Goal: Information Seeking & Learning: Compare options

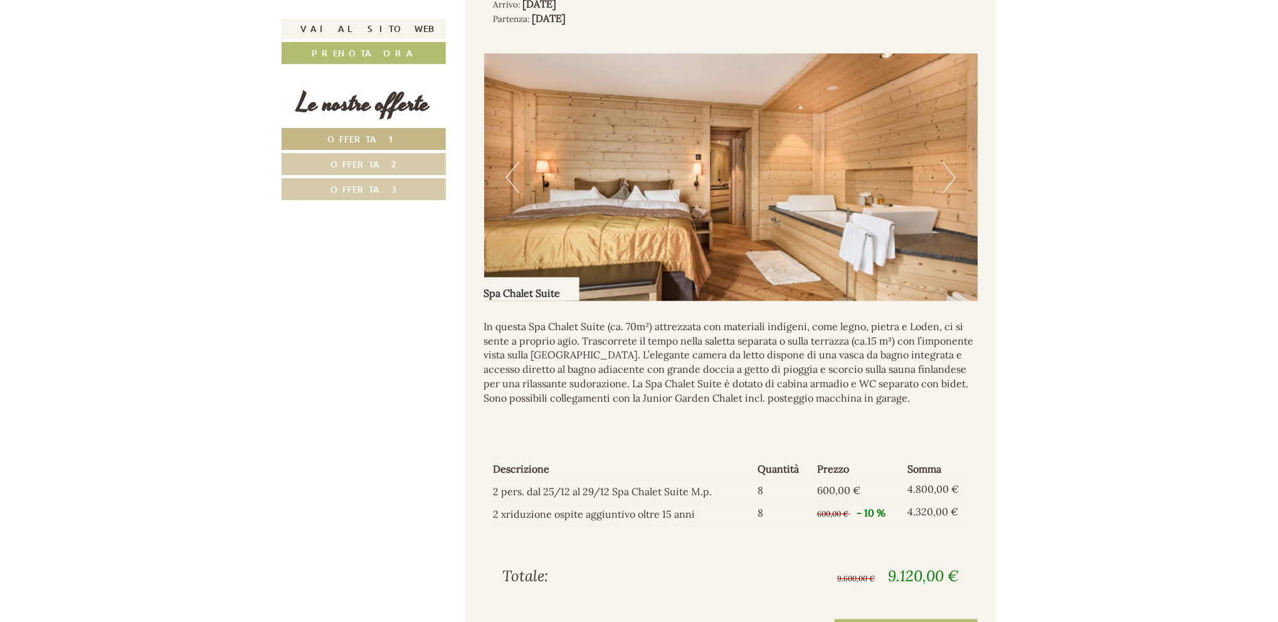
scroll to position [1380, 0]
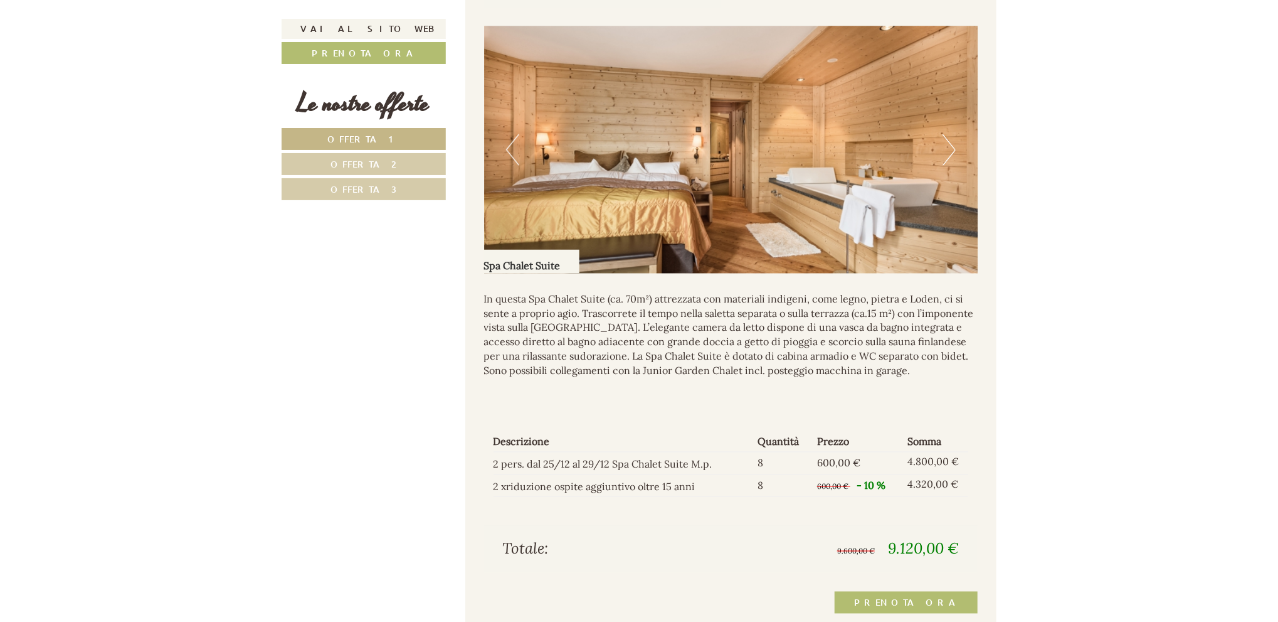
click at [416, 167] on link "Offerta 2" at bounding box center [364, 164] width 164 height 22
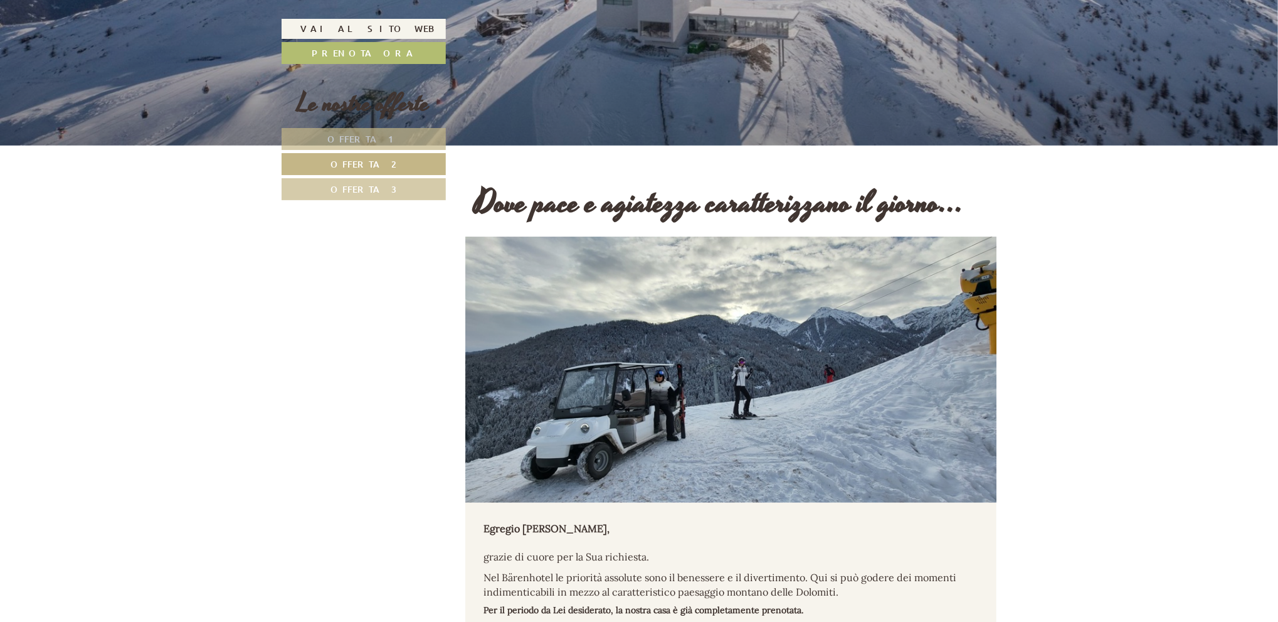
scroll to position [321, 0]
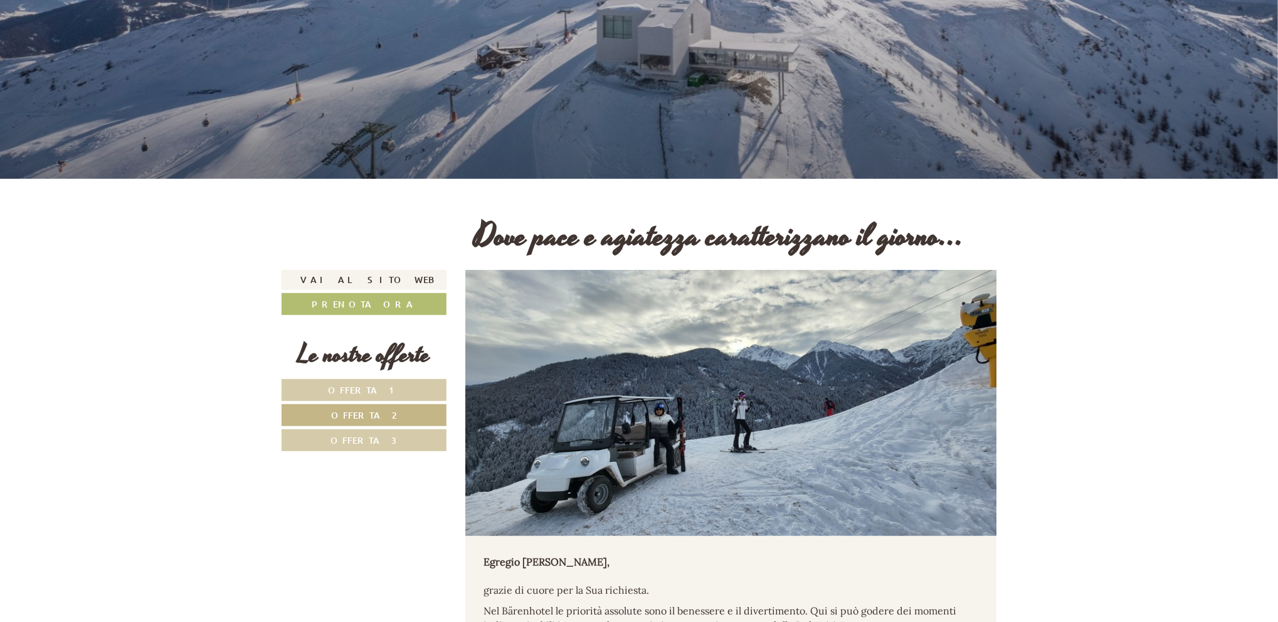
click at [381, 438] on span "Offerta 3" at bounding box center [364, 440] width 66 height 12
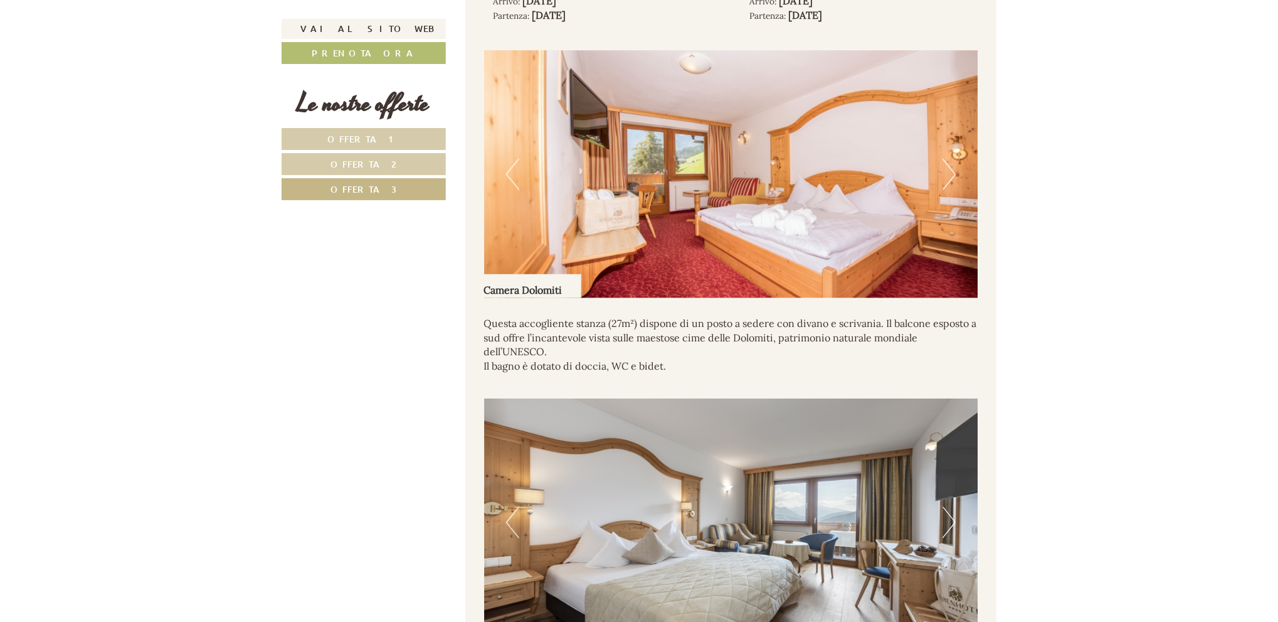
scroll to position [1324, 0]
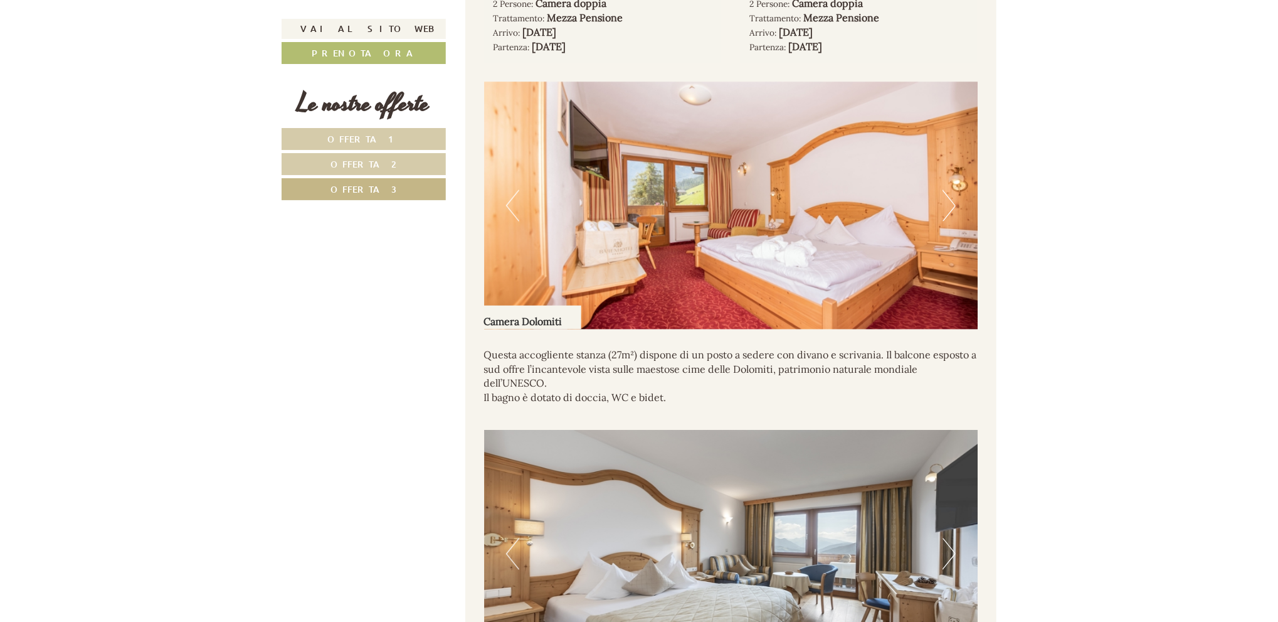
click at [351, 161] on span "Offerta 2" at bounding box center [364, 164] width 66 height 12
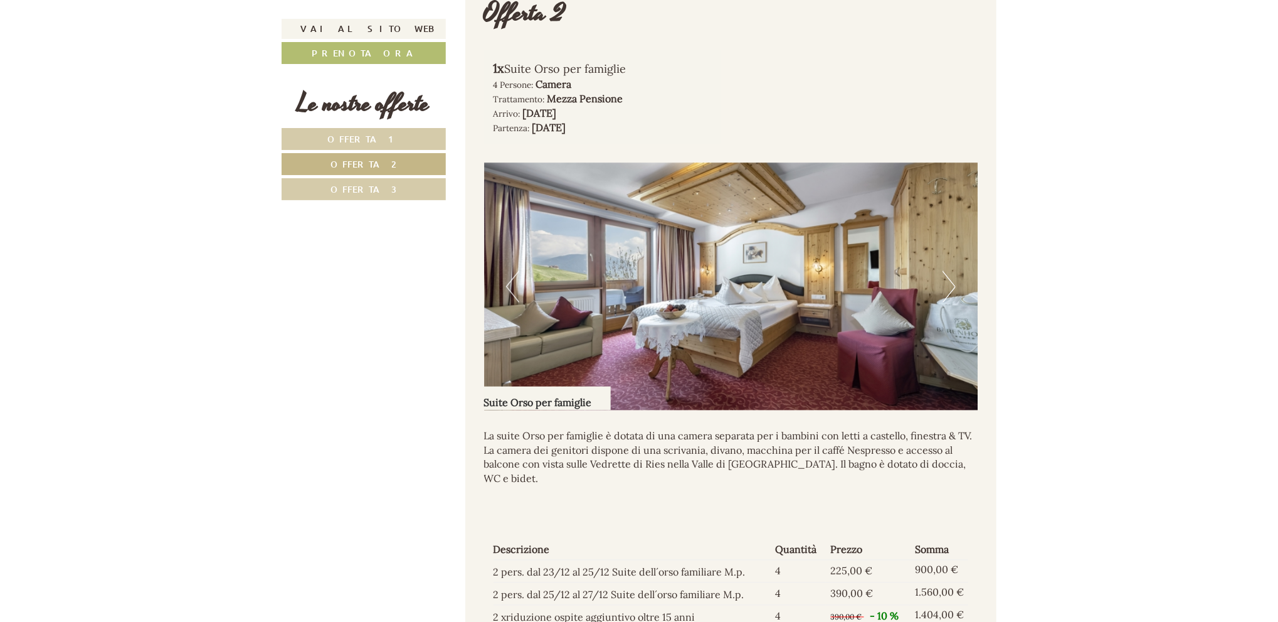
scroll to position [1512, 0]
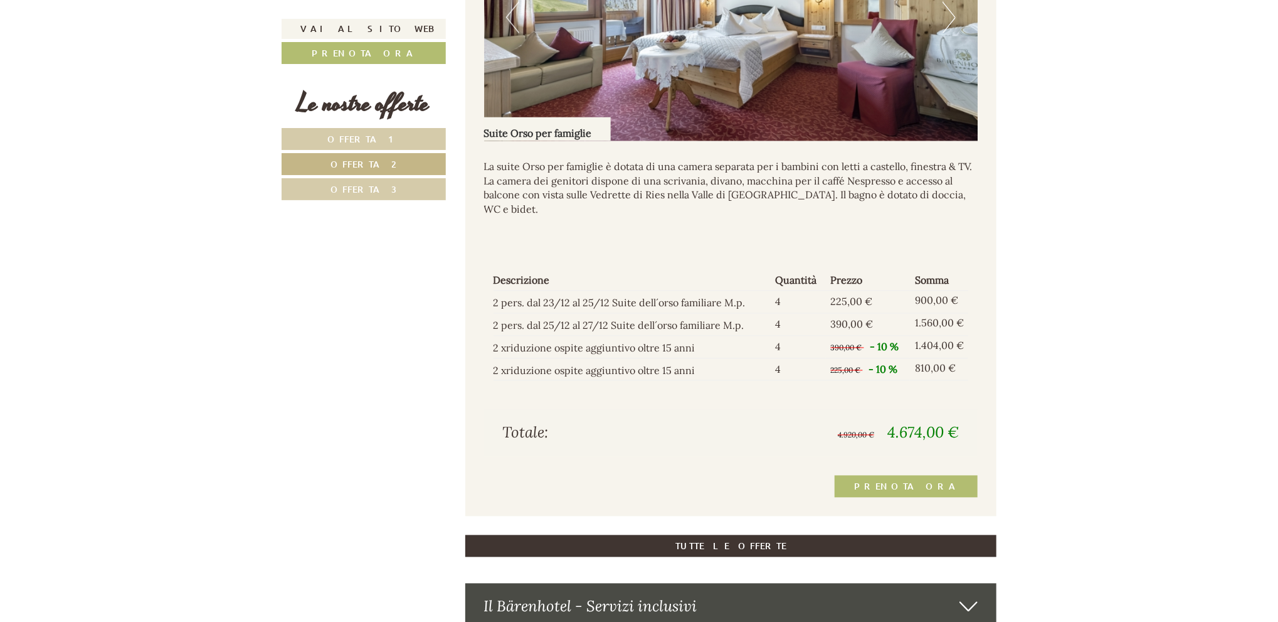
click at [409, 194] on link "Offerta 3" at bounding box center [364, 189] width 164 height 22
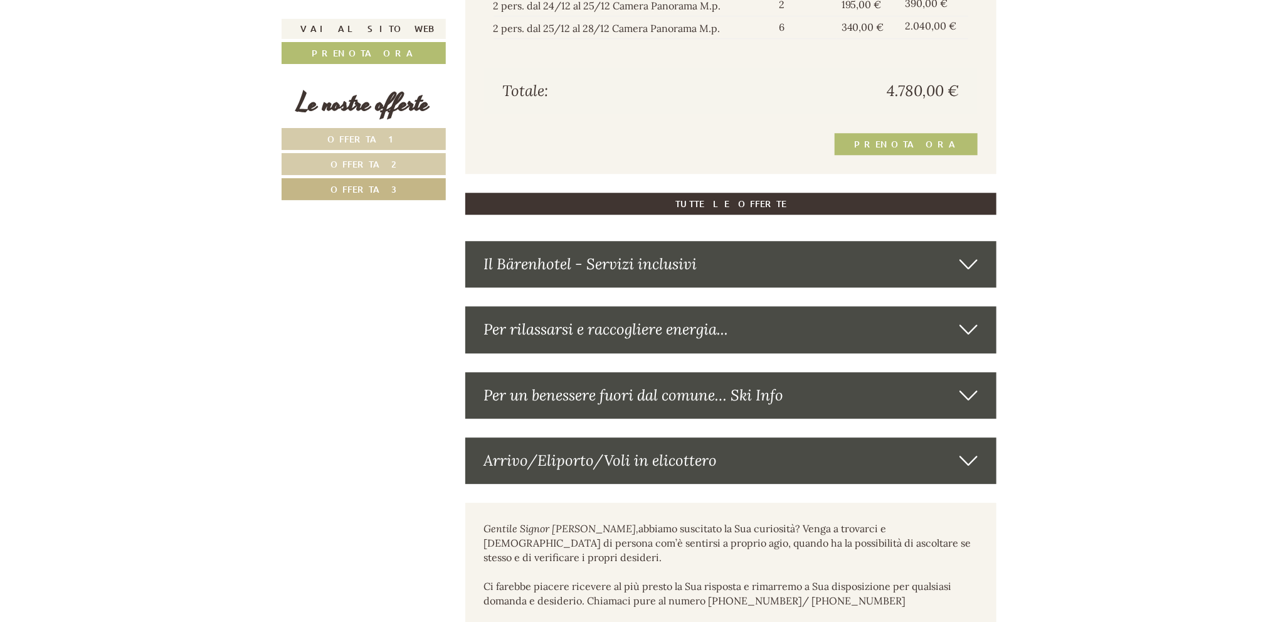
scroll to position [2265, 0]
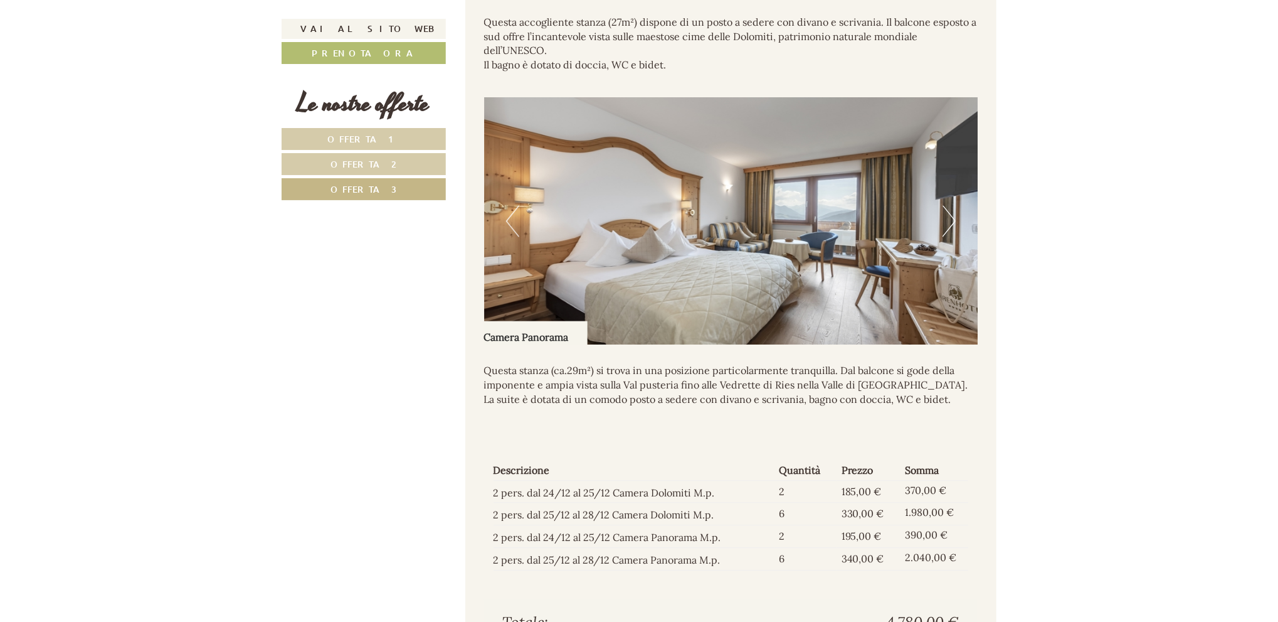
click at [422, 166] on link "Offerta 2" at bounding box center [364, 164] width 164 height 22
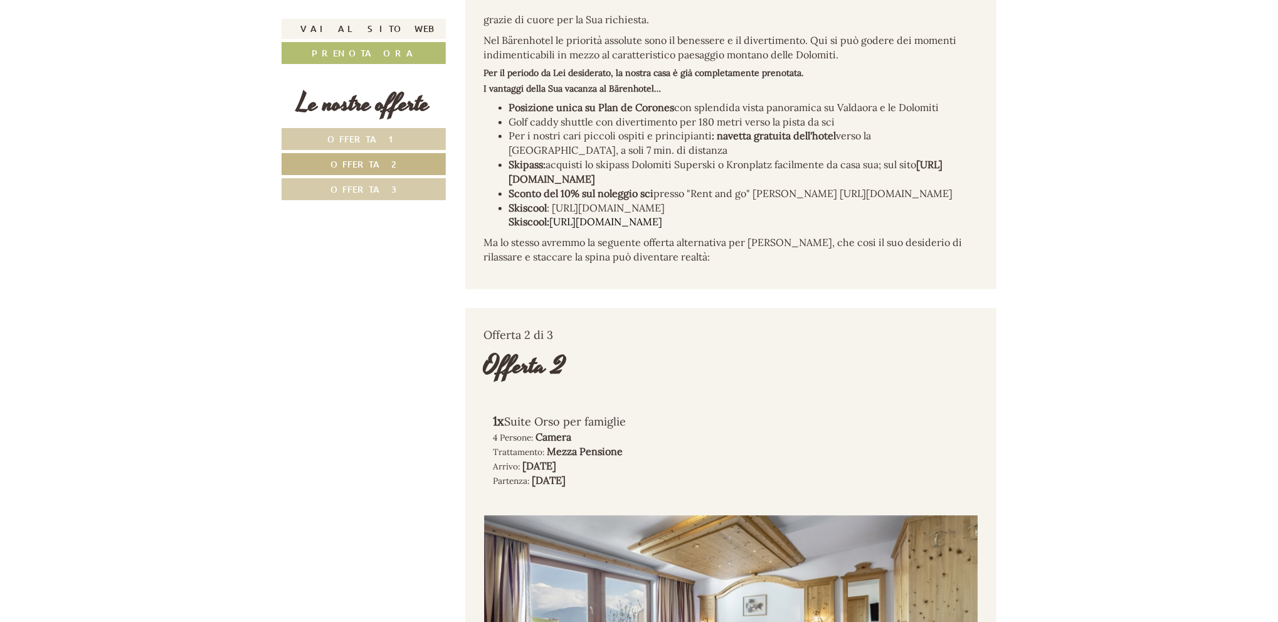
scroll to position [1136, 0]
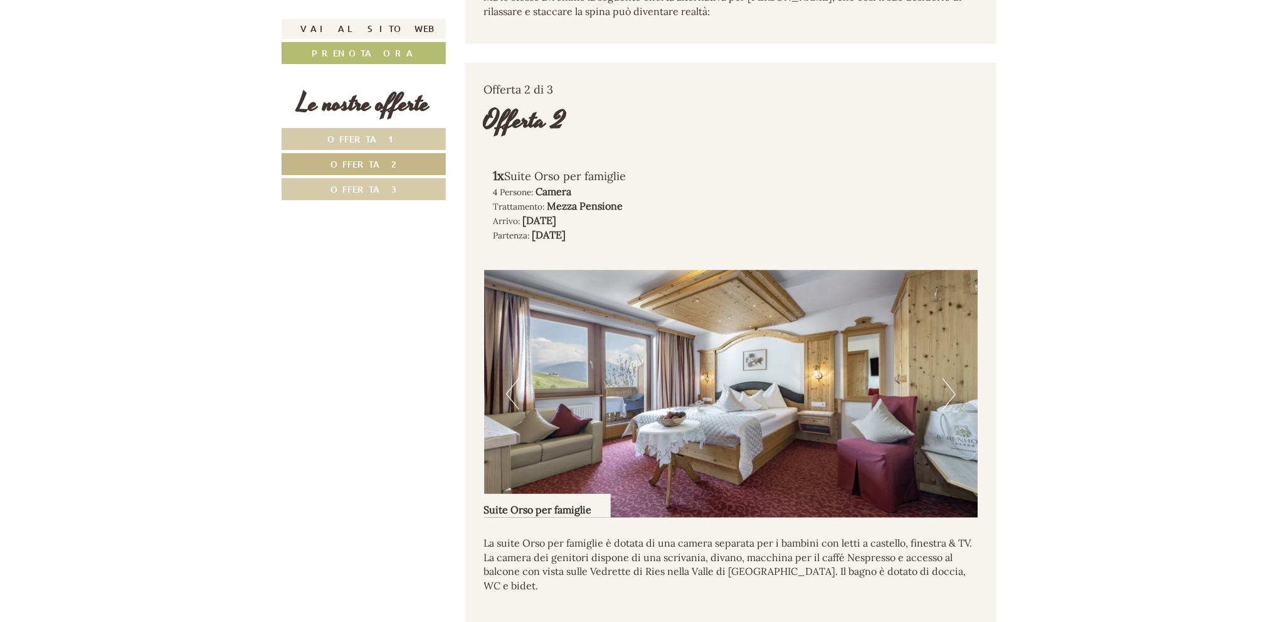
click at [941, 398] on img at bounding box center [731, 393] width 494 height 247
click at [951, 394] on button "Next" at bounding box center [949, 393] width 13 height 31
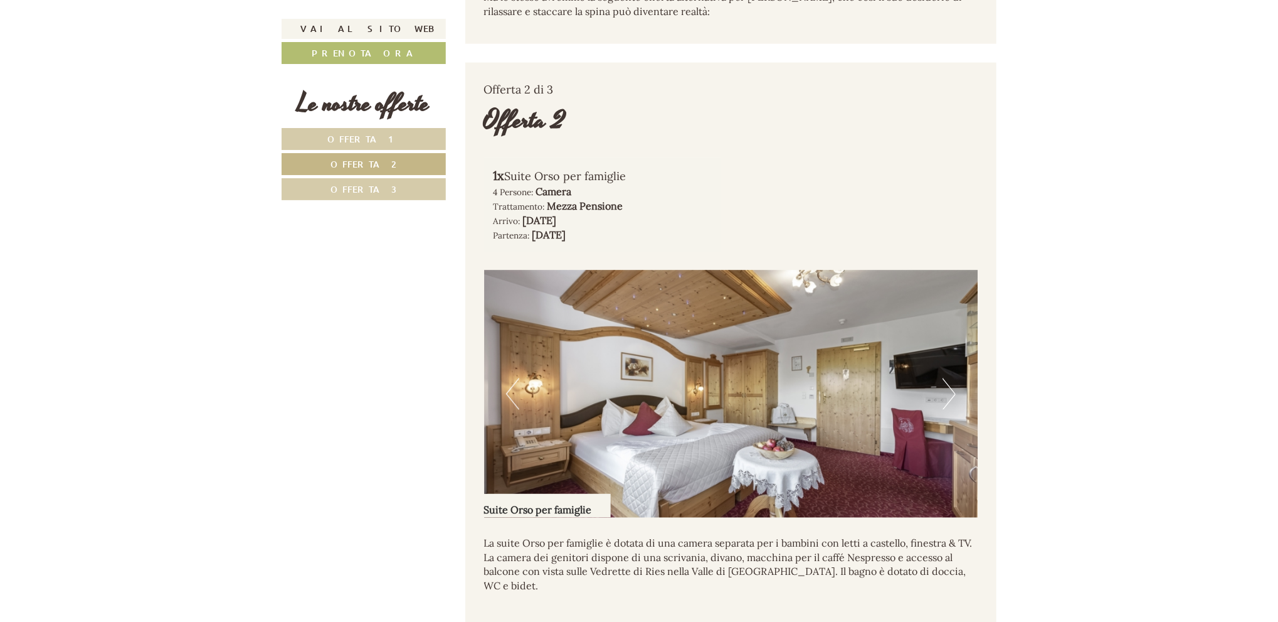
click at [951, 394] on button "Next" at bounding box center [949, 393] width 13 height 31
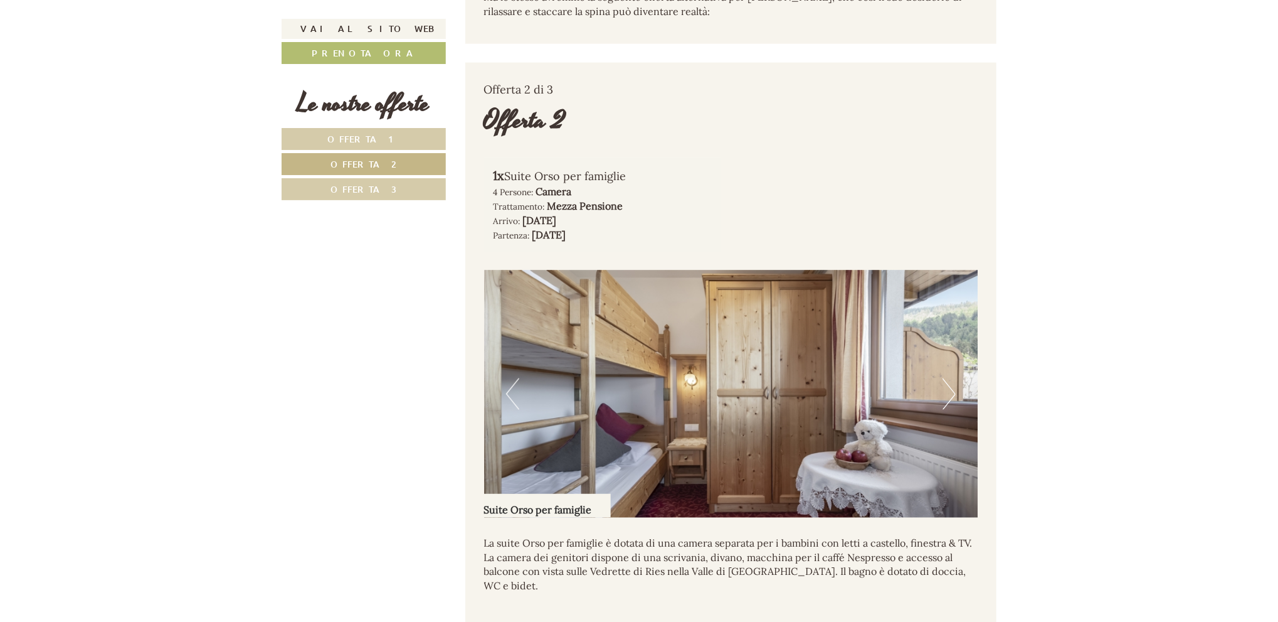
click at [951, 393] on button "Next" at bounding box center [949, 393] width 13 height 31
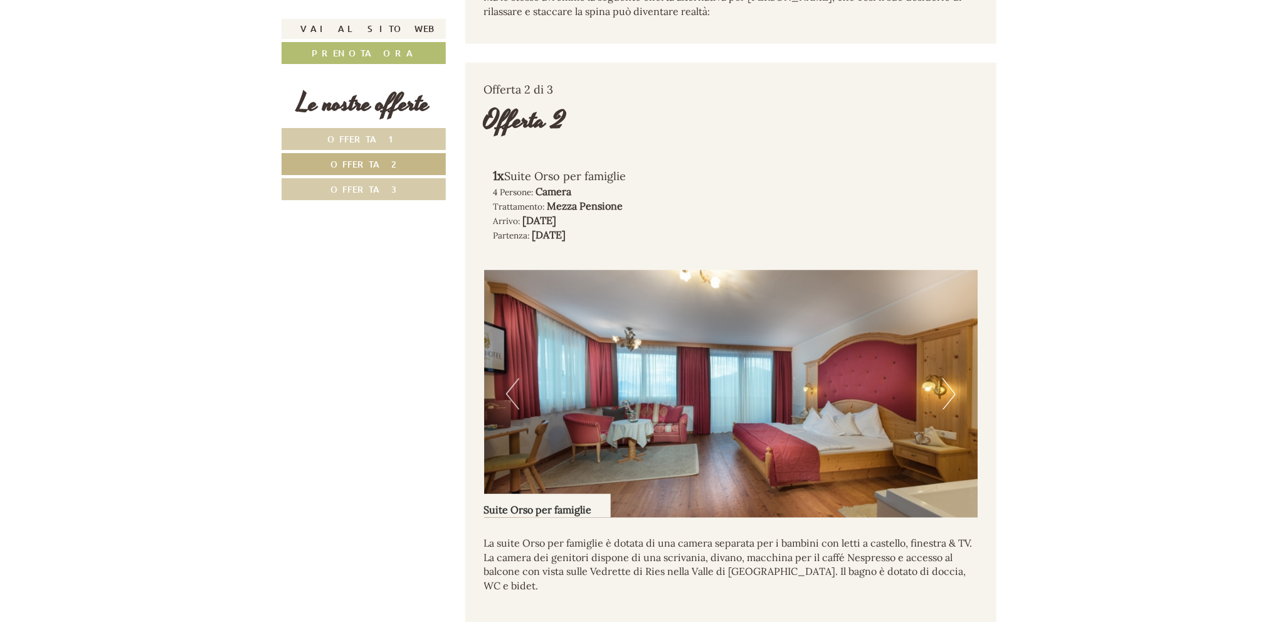
click at [952, 391] on button "Next" at bounding box center [949, 393] width 13 height 31
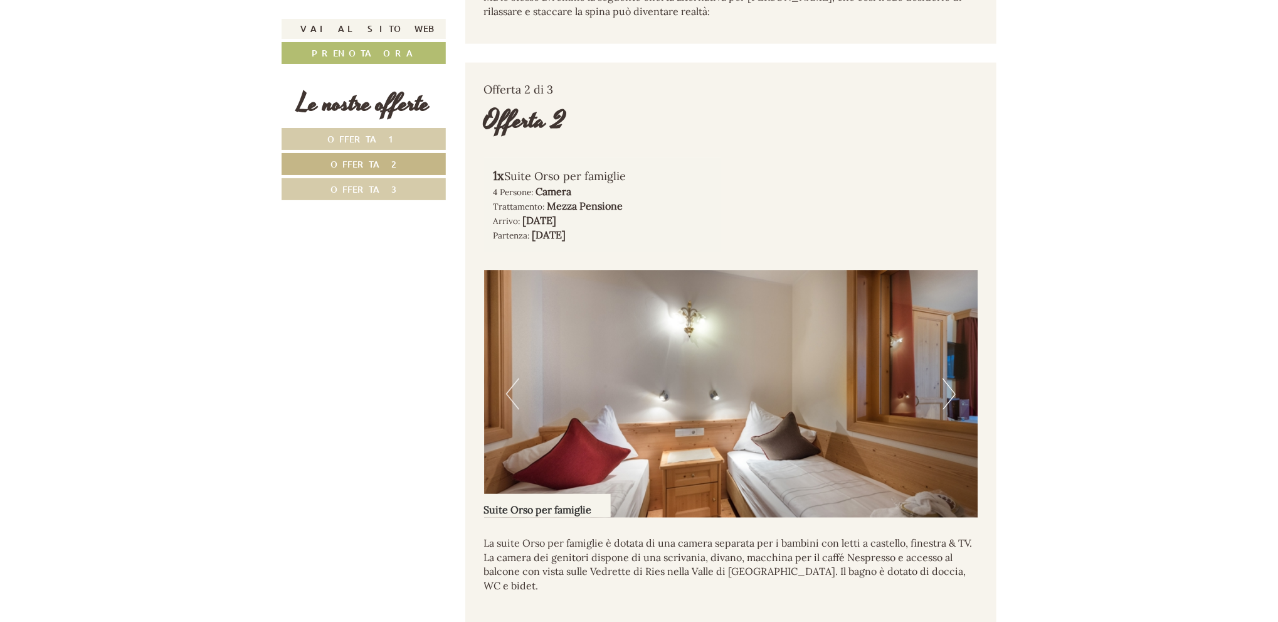
click at [953, 389] on button "Next" at bounding box center [949, 393] width 13 height 31
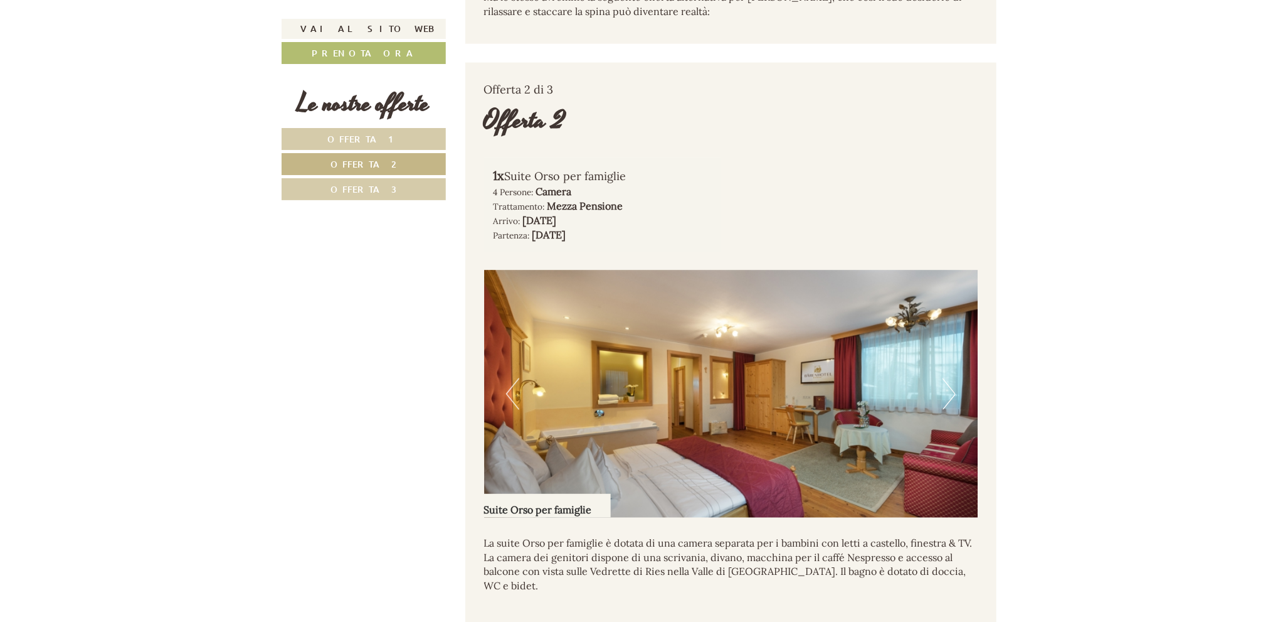
click at [953, 389] on button "Next" at bounding box center [949, 393] width 13 height 31
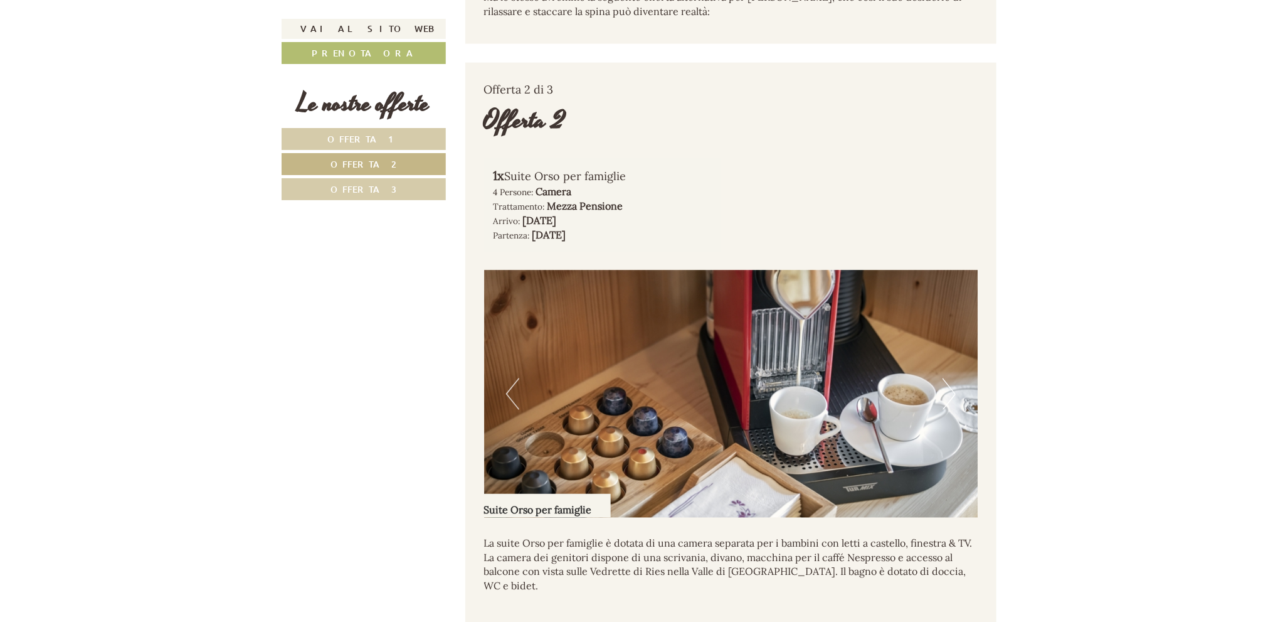
click at [953, 389] on button "Next" at bounding box center [949, 393] width 13 height 31
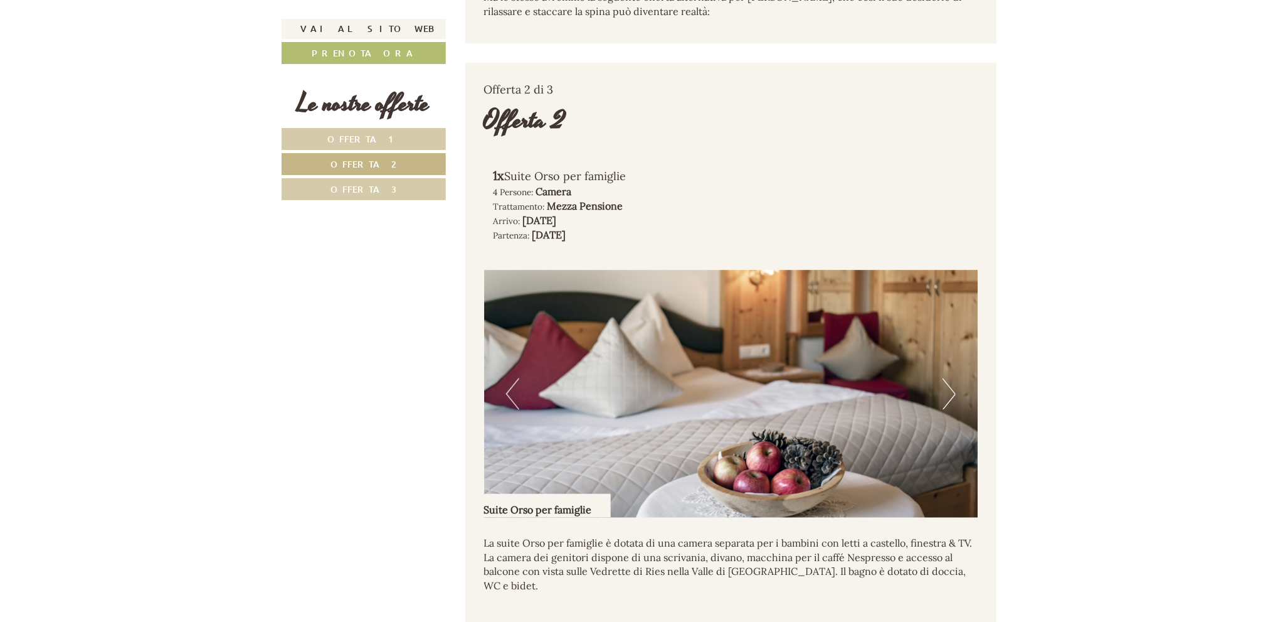
click at [953, 389] on button "Next" at bounding box center [949, 393] width 13 height 31
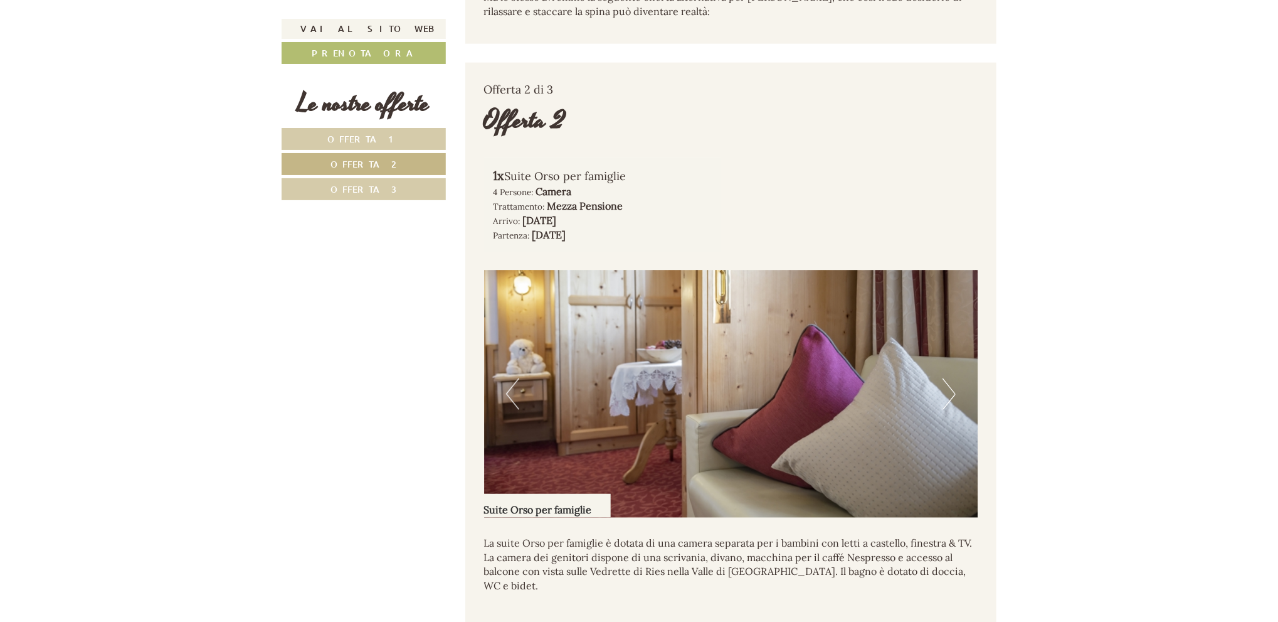
click at [953, 389] on button "Next" at bounding box center [949, 393] width 13 height 31
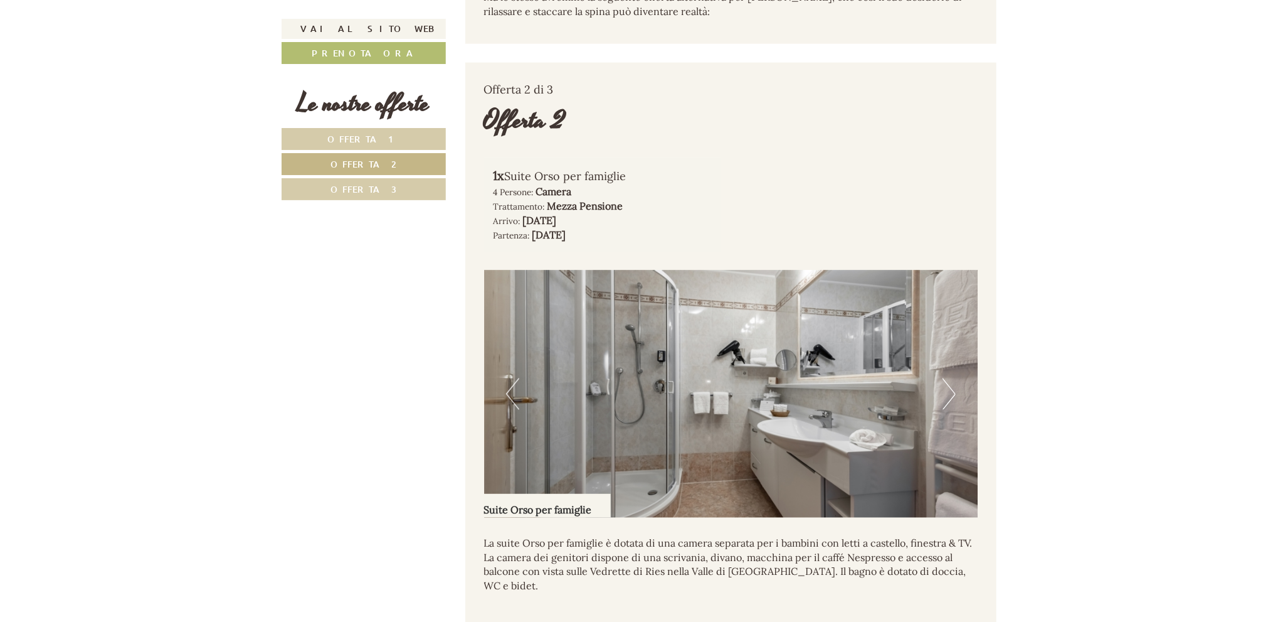
click at [953, 389] on button "Next" at bounding box center [949, 393] width 13 height 31
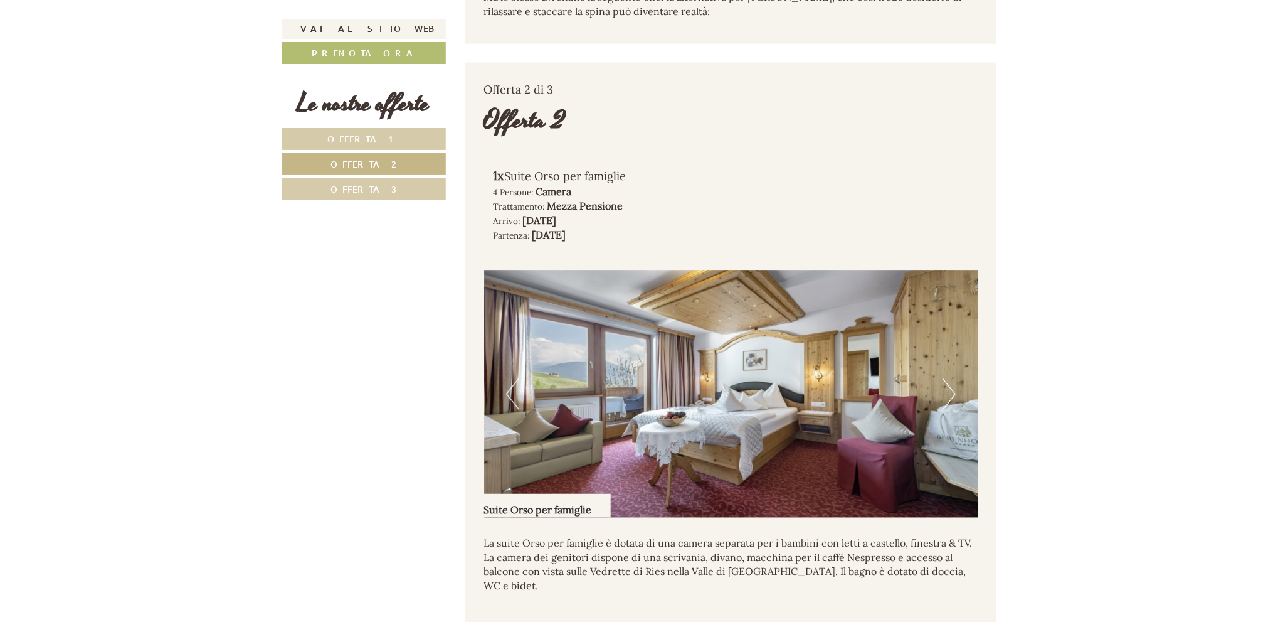
click at [953, 389] on button "Next" at bounding box center [949, 393] width 13 height 31
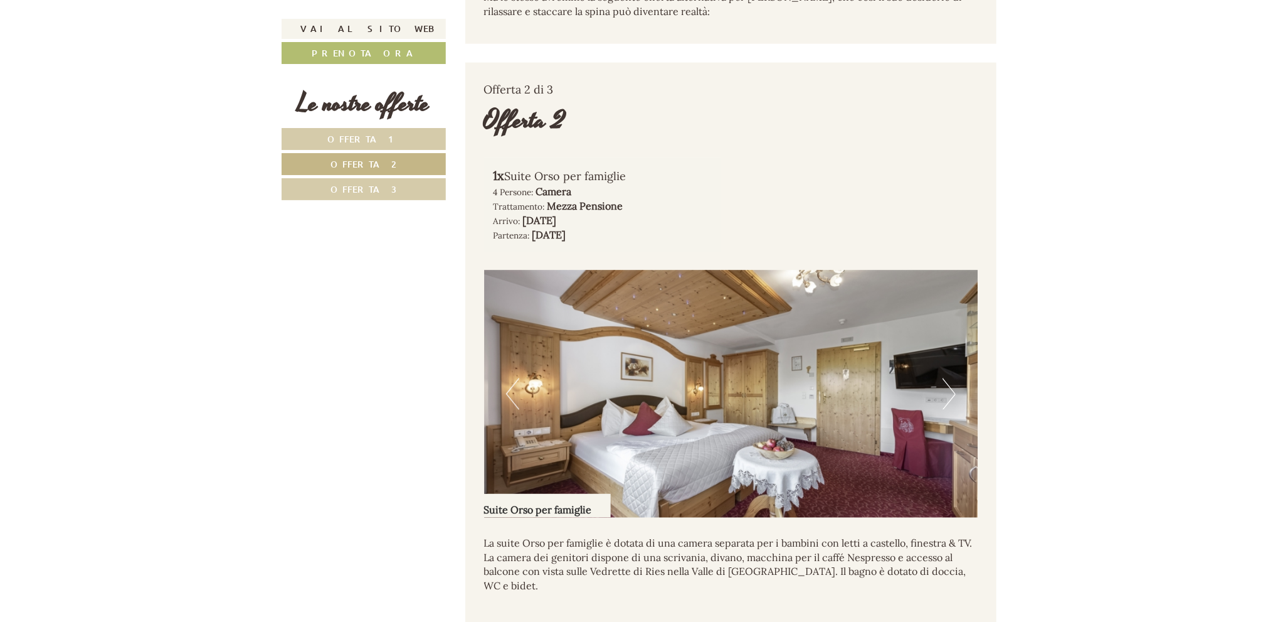
click at [953, 389] on button "Next" at bounding box center [949, 393] width 13 height 31
click at [414, 188] on link "Offerta 3" at bounding box center [364, 189] width 164 height 22
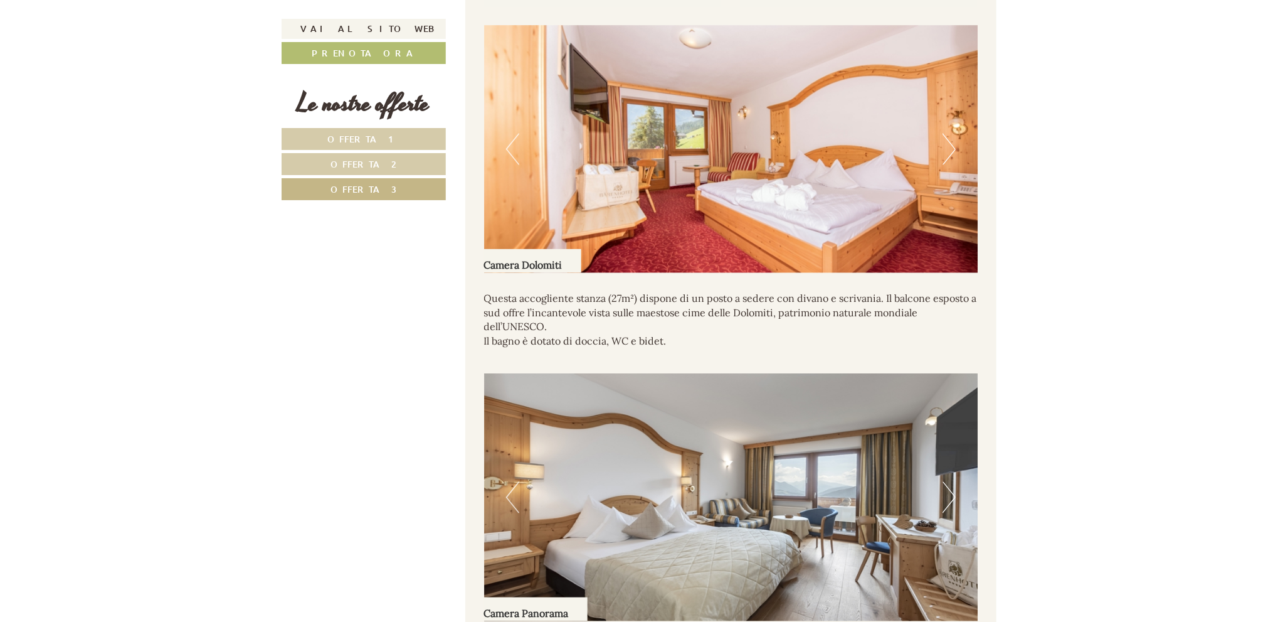
scroll to position [1387, 0]
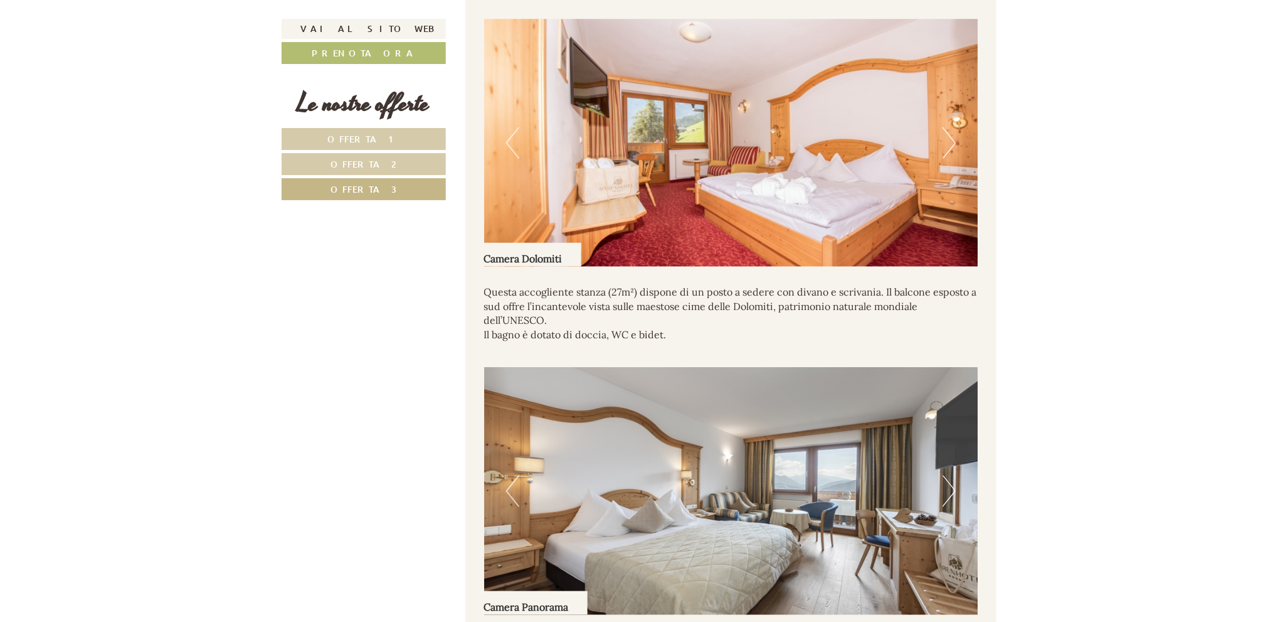
click at [951, 137] on button "Next" at bounding box center [949, 142] width 13 height 31
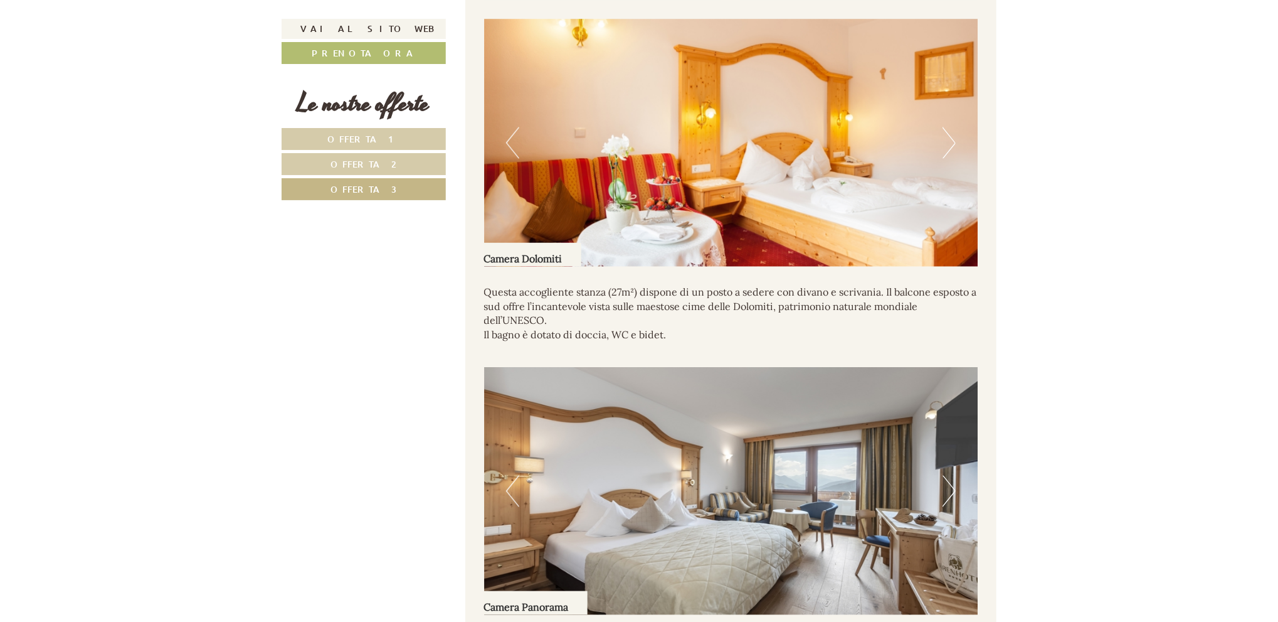
click at [951, 137] on button "Next" at bounding box center [949, 142] width 13 height 31
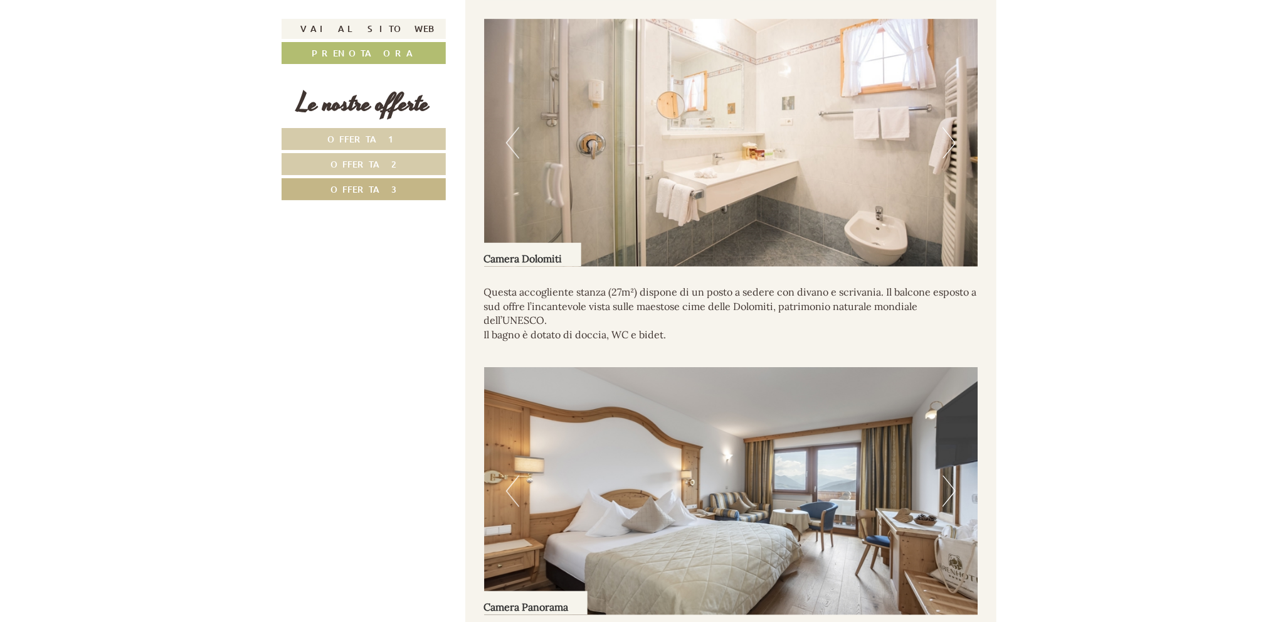
click at [951, 137] on button "Next" at bounding box center [949, 142] width 13 height 31
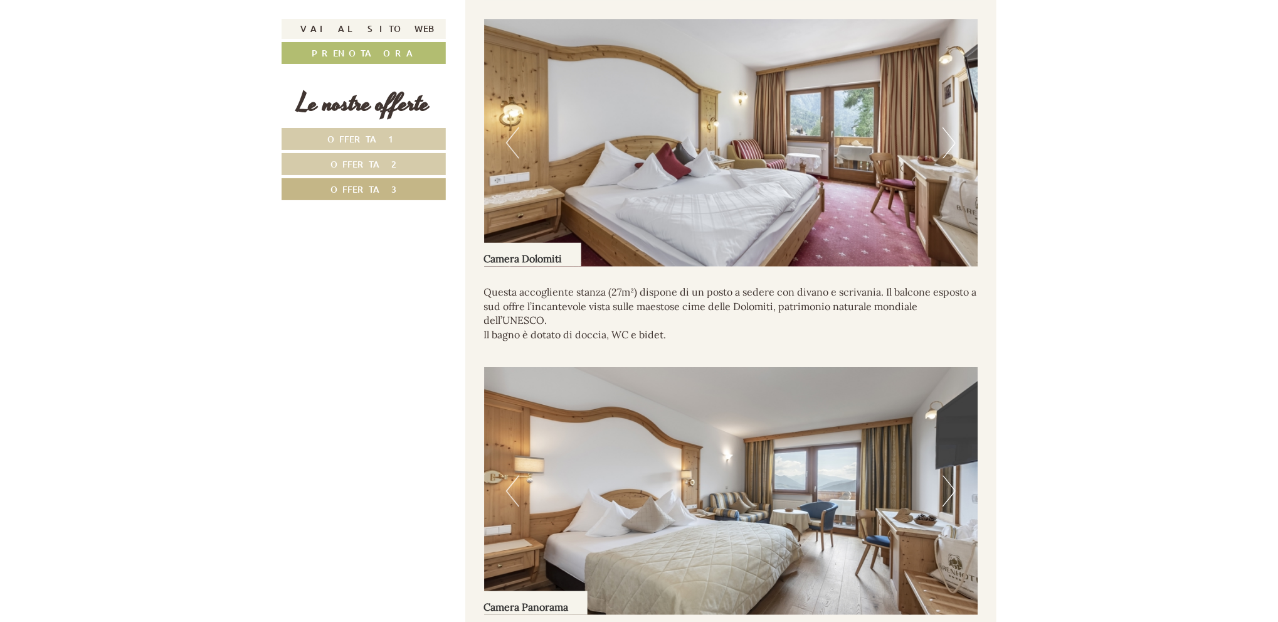
click at [517, 139] on button "Previous" at bounding box center [512, 142] width 13 height 31
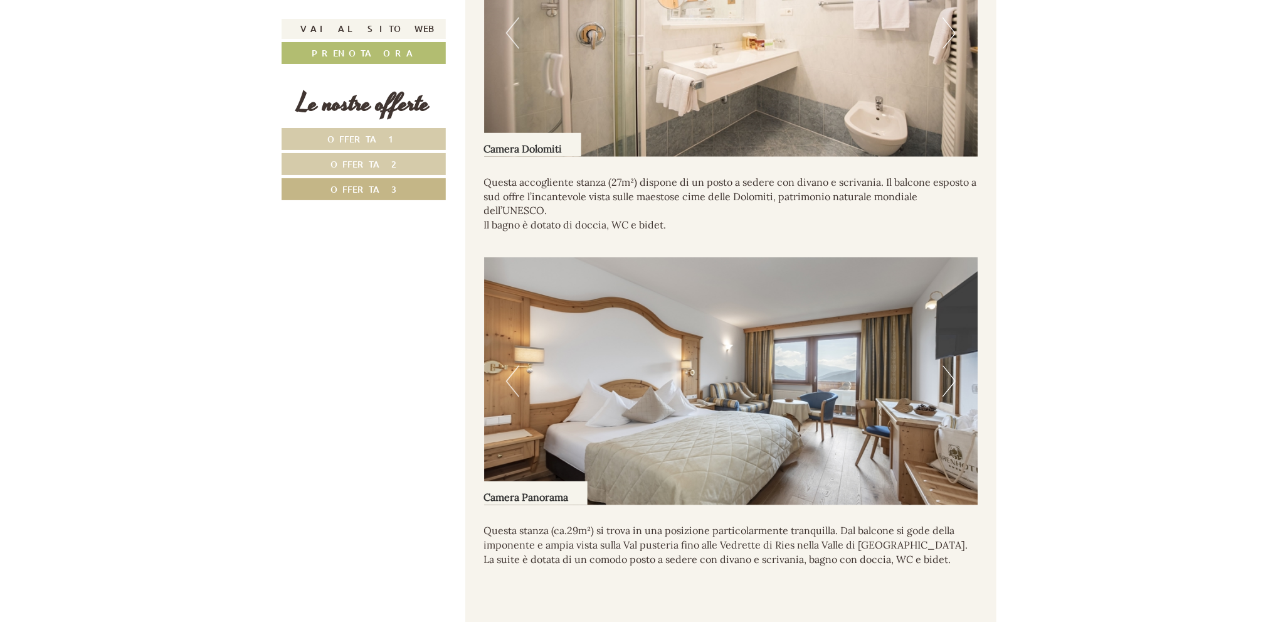
scroll to position [1575, 0]
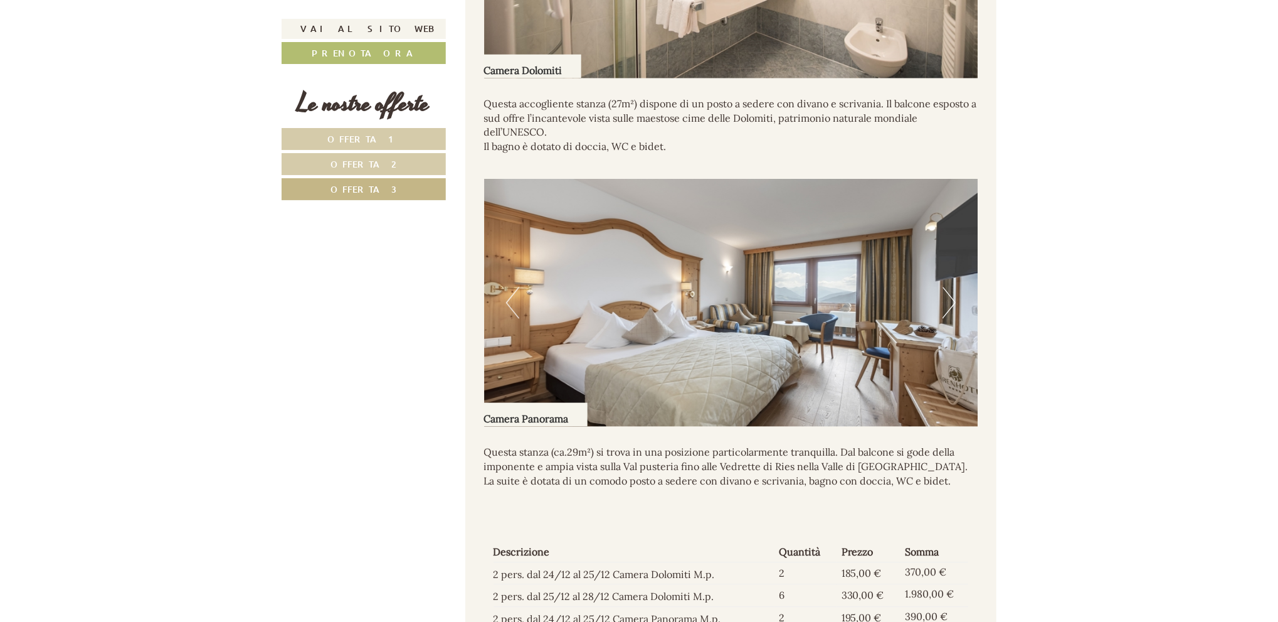
click at [946, 303] on button "Next" at bounding box center [949, 302] width 13 height 31
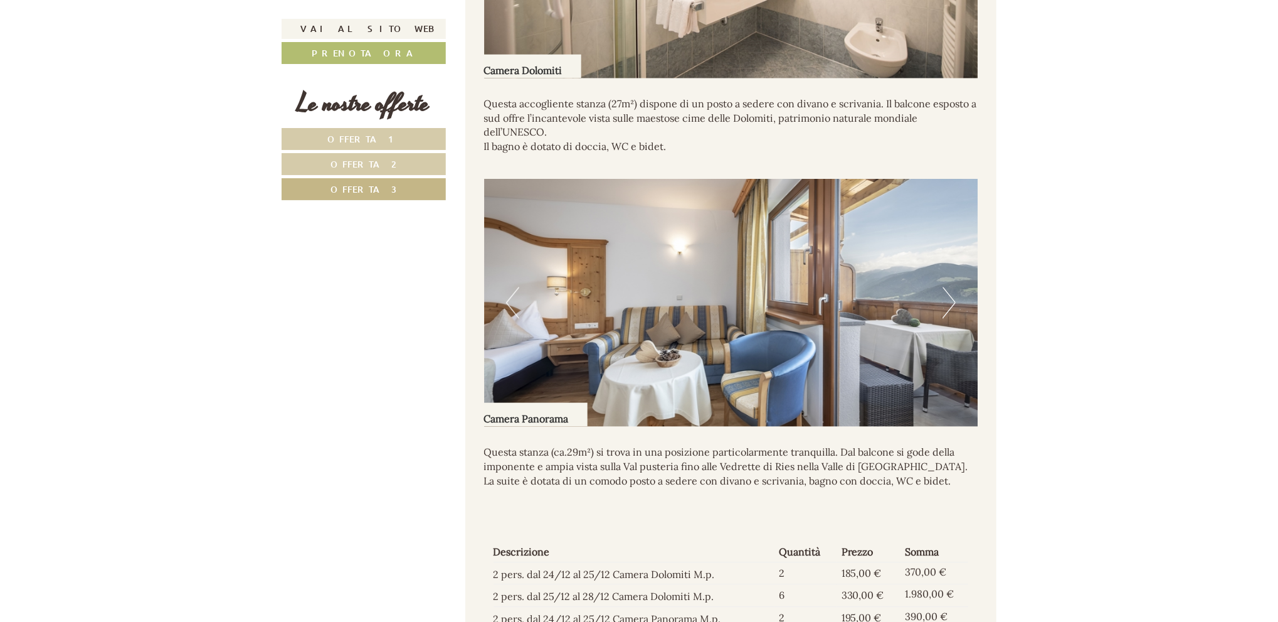
click at [946, 303] on button "Next" at bounding box center [949, 302] width 13 height 31
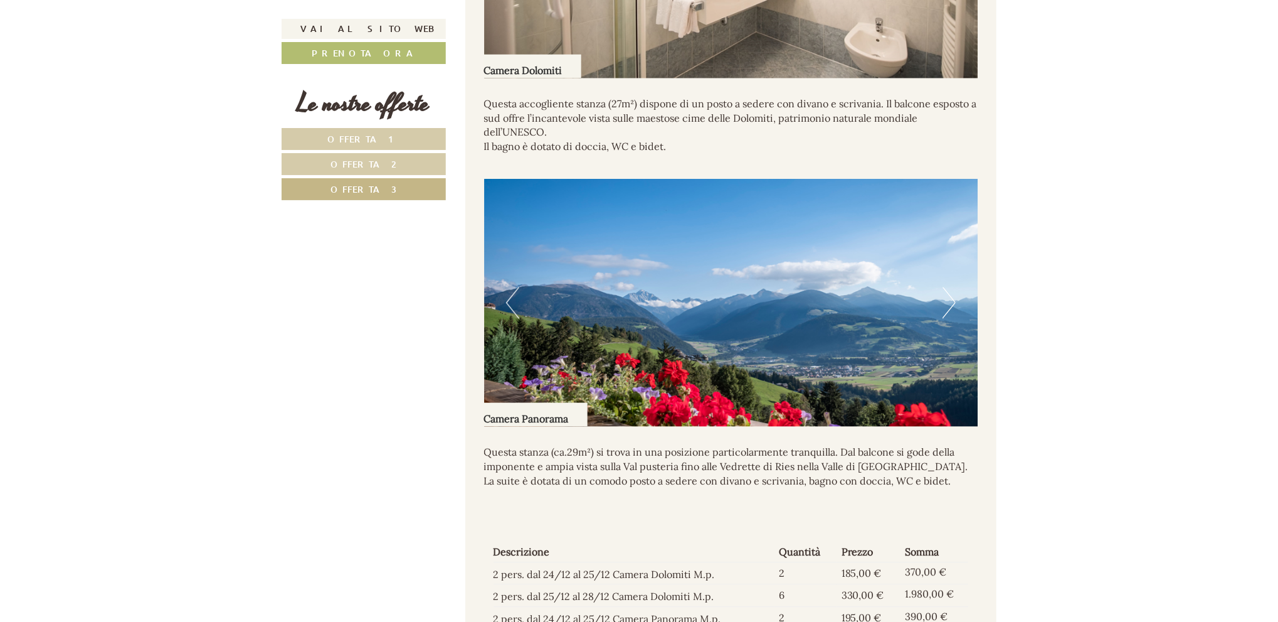
click at [946, 303] on button "Next" at bounding box center [949, 302] width 13 height 31
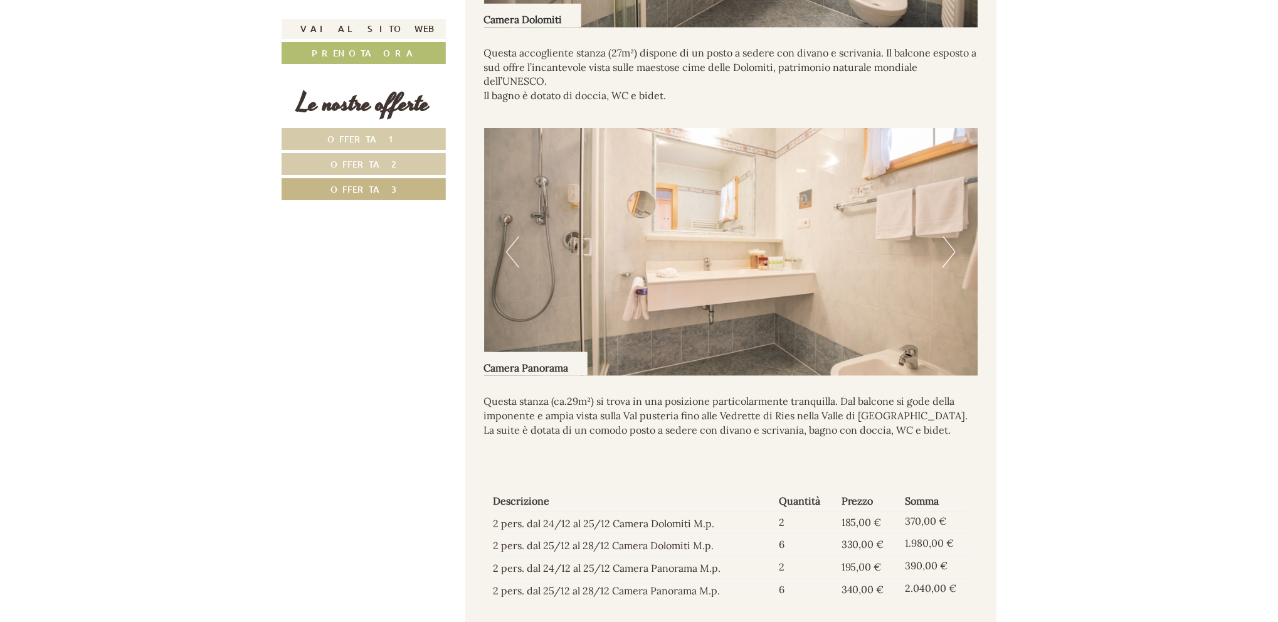
scroll to position [1638, 0]
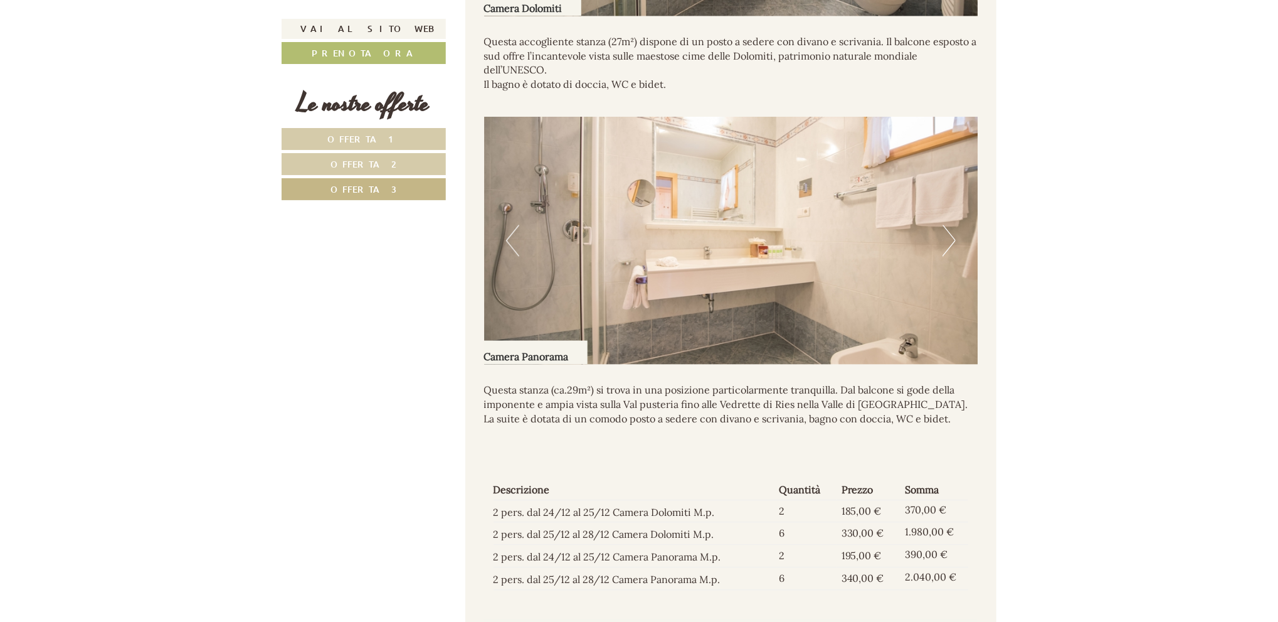
click at [948, 233] on button "Next" at bounding box center [949, 240] width 13 height 31
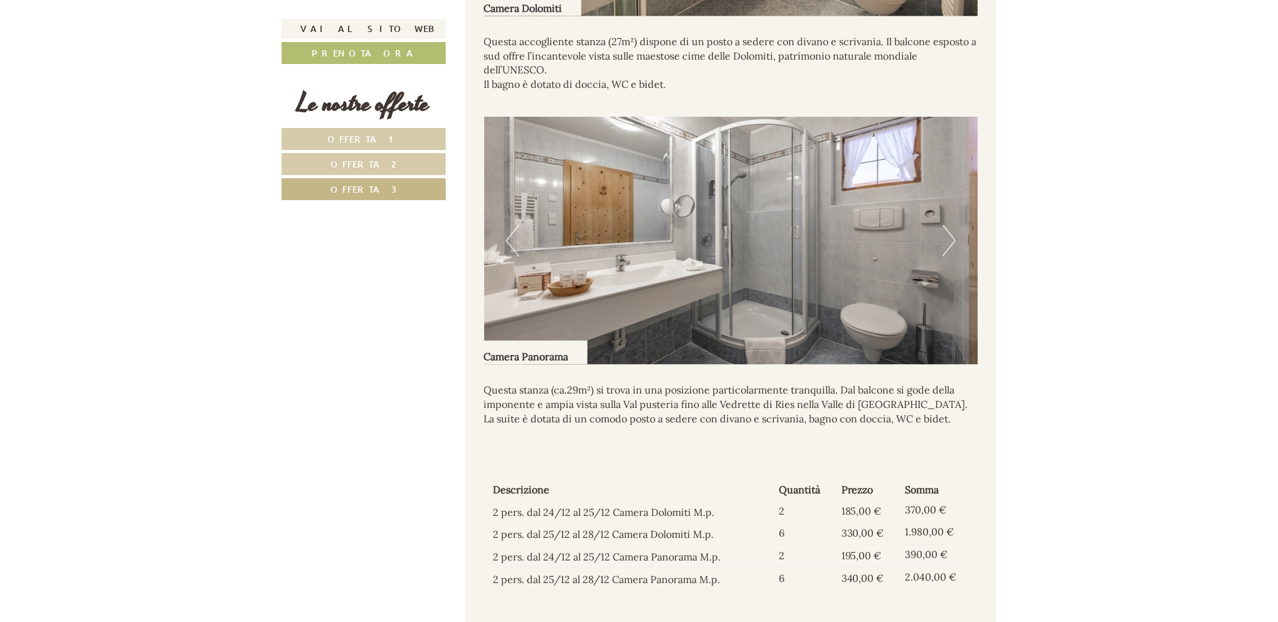
click at [948, 233] on button "Next" at bounding box center [949, 240] width 13 height 31
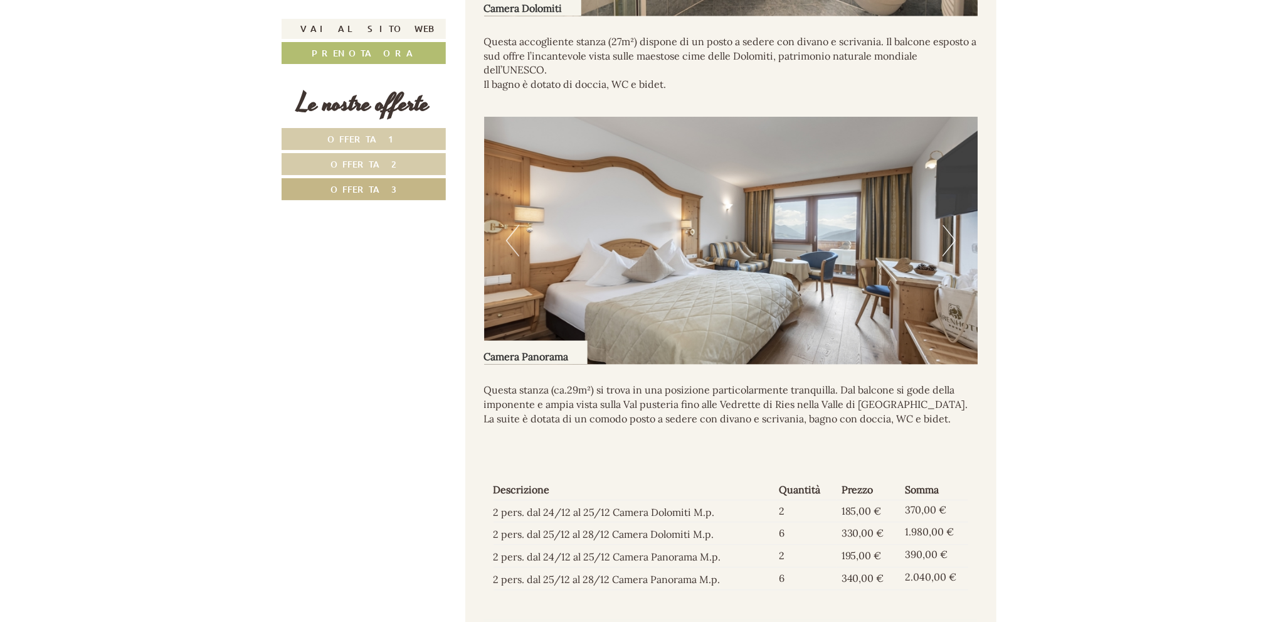
click at [948, 233] on button "Next" at bounding box center [949, 240] width 13 height 31
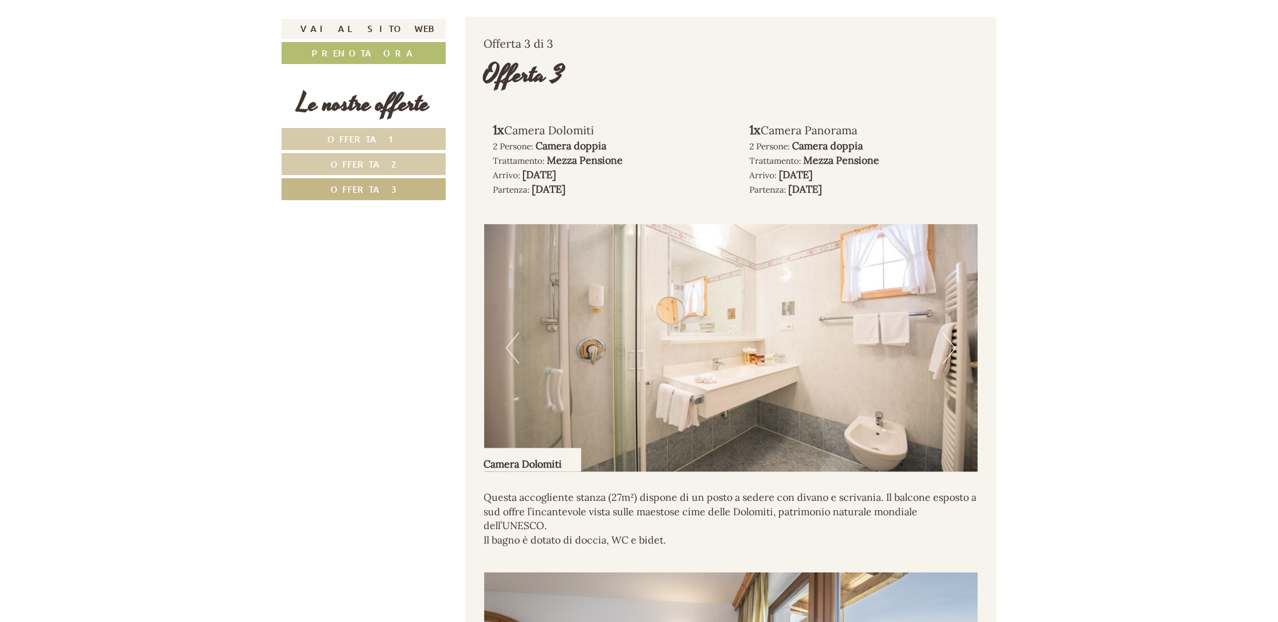
scroll to position [1136, 0]
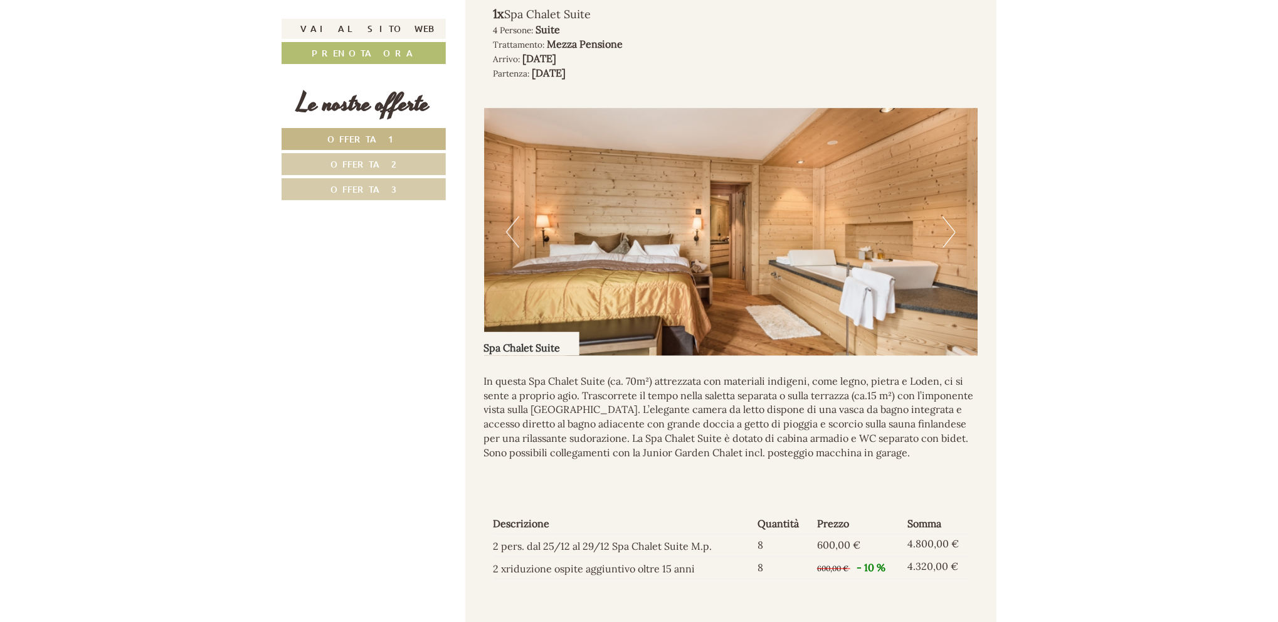
scroll to position [1506, 0]
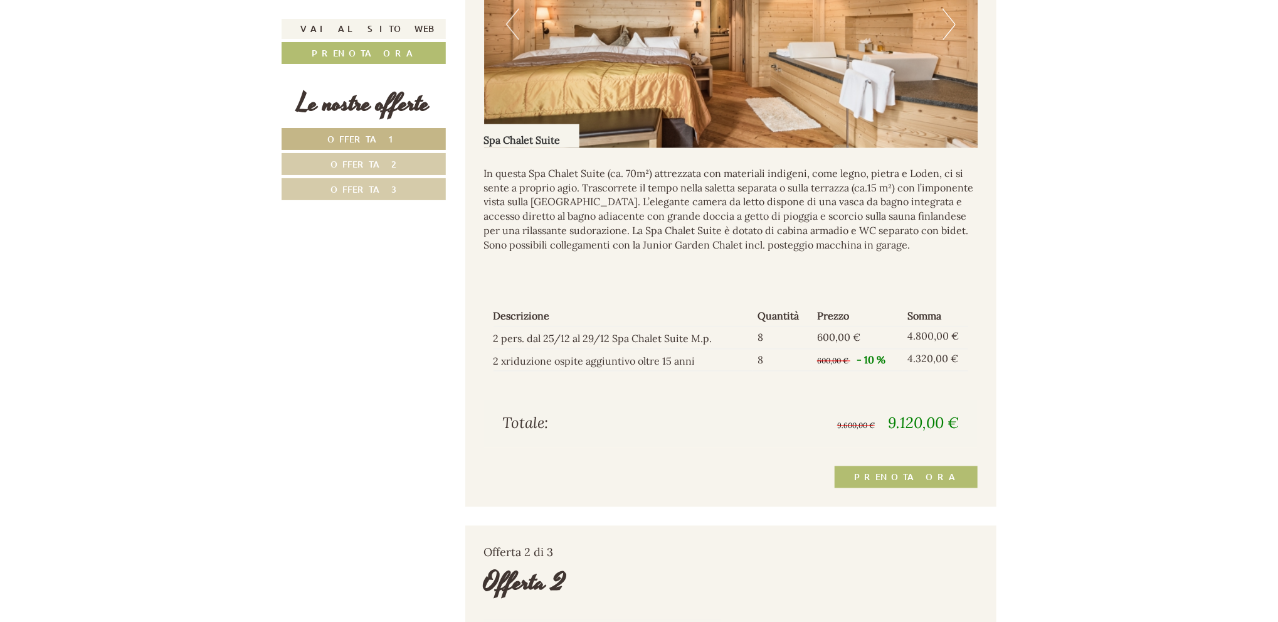
click at [380, 189] on span "Offerta 3" at bounding box center [364, 189] width 66 height 12
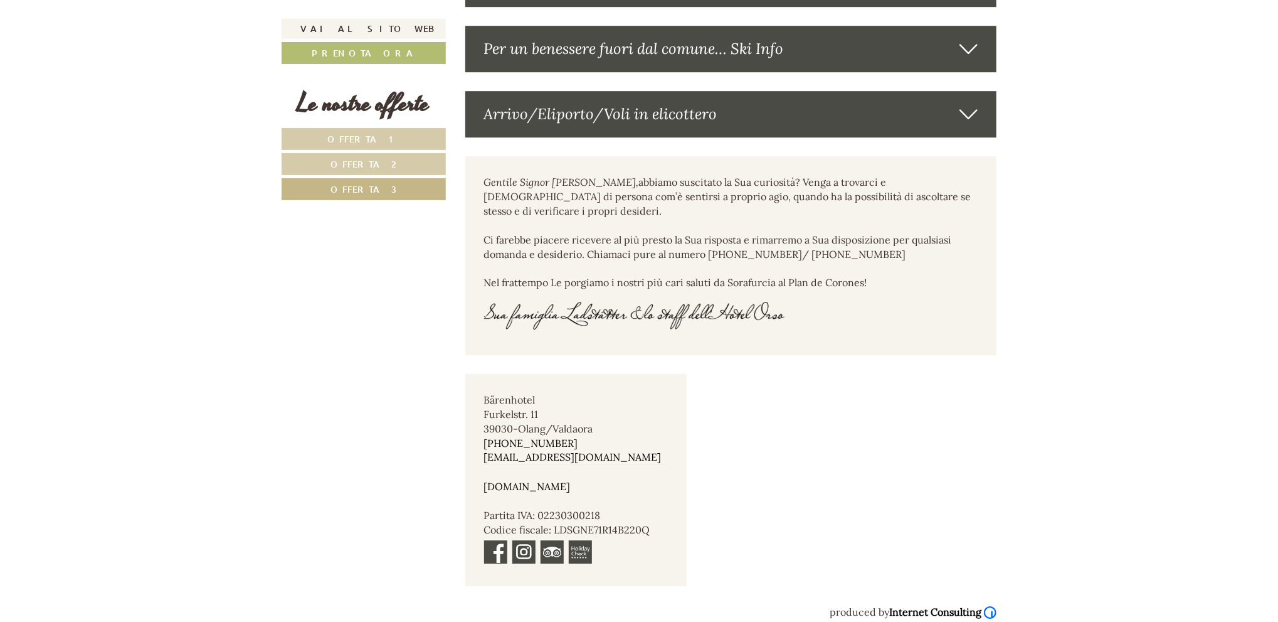
scroll to position [2536, 0]
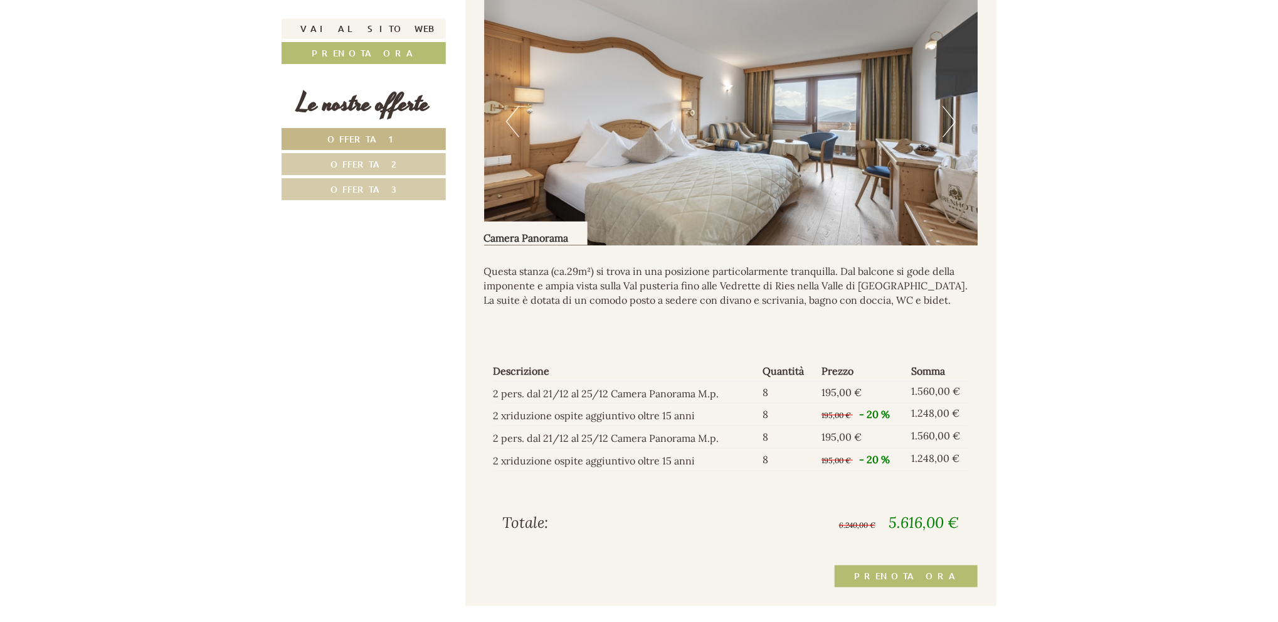
scroll to position [1129, 0]
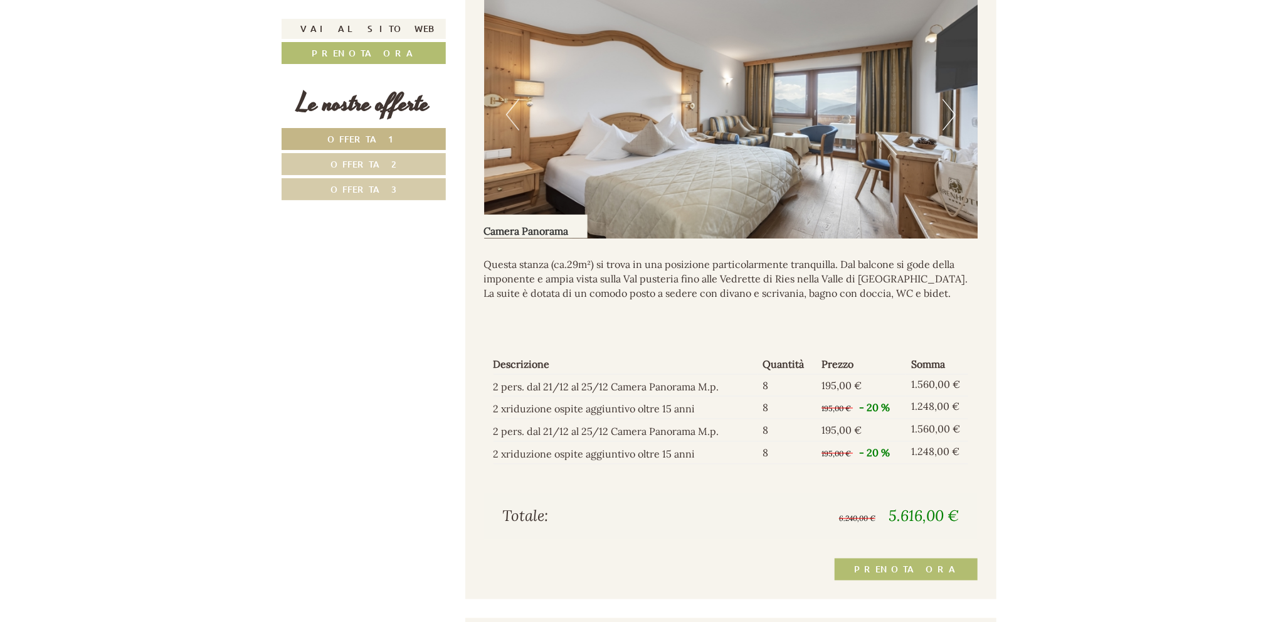
click at [379, 162] on span "Offerta 2" at bounding box center [364, 164] width 66 height 12
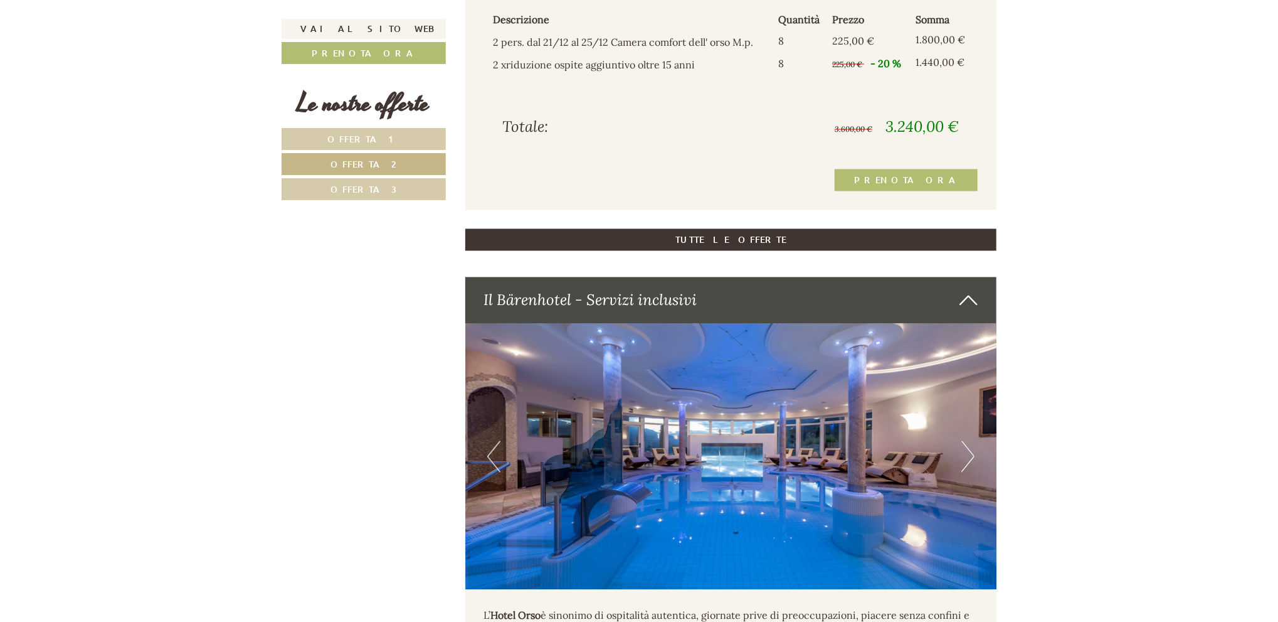
scroll to position [1553, 0]
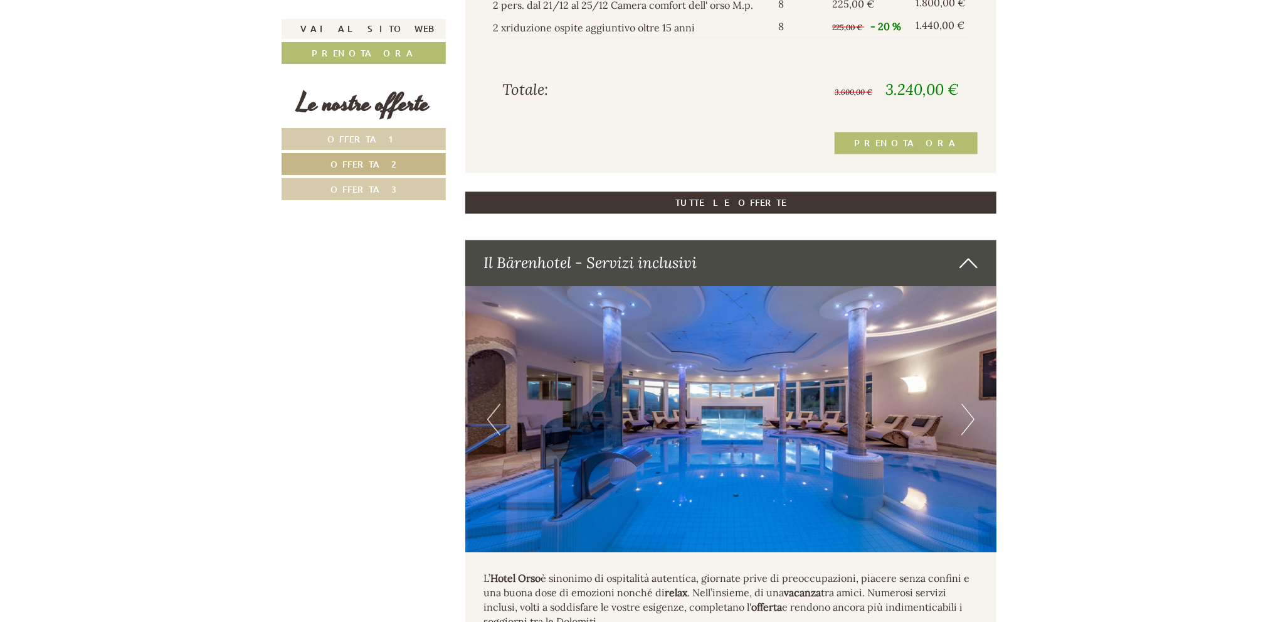
click at [964, 432] on button "Next" at bounding box center [968, 419] width 13 height 31
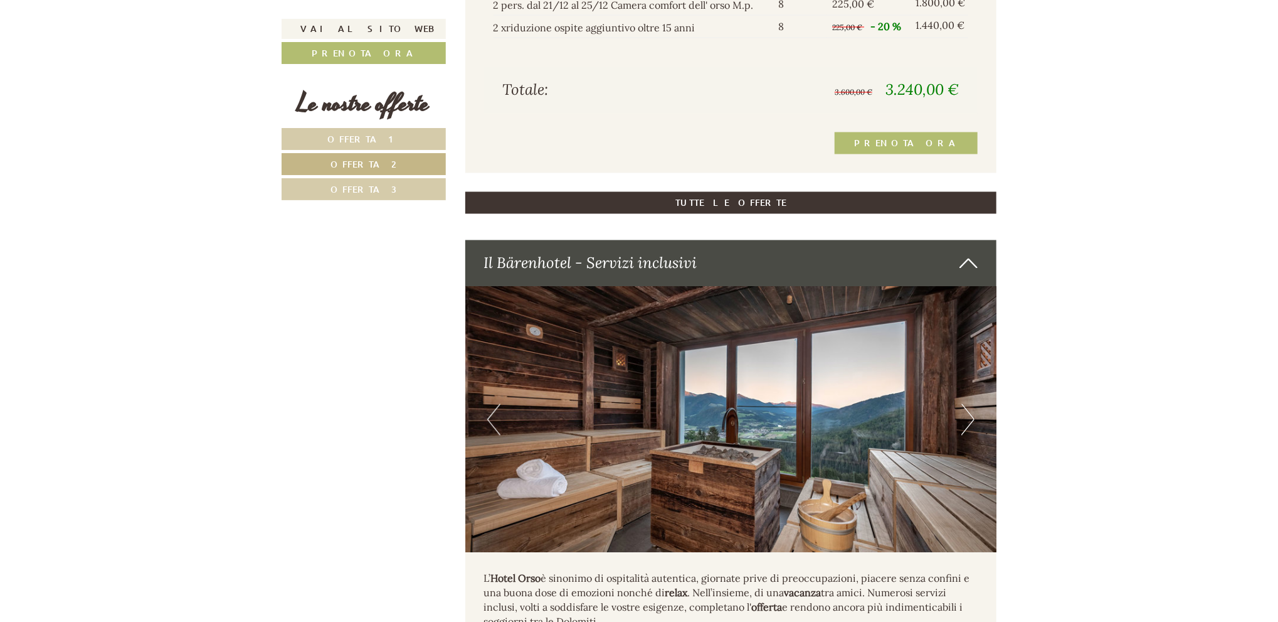
click at [964, 432] on button "Next" at bounding box center [968, 419] width 13 height 31
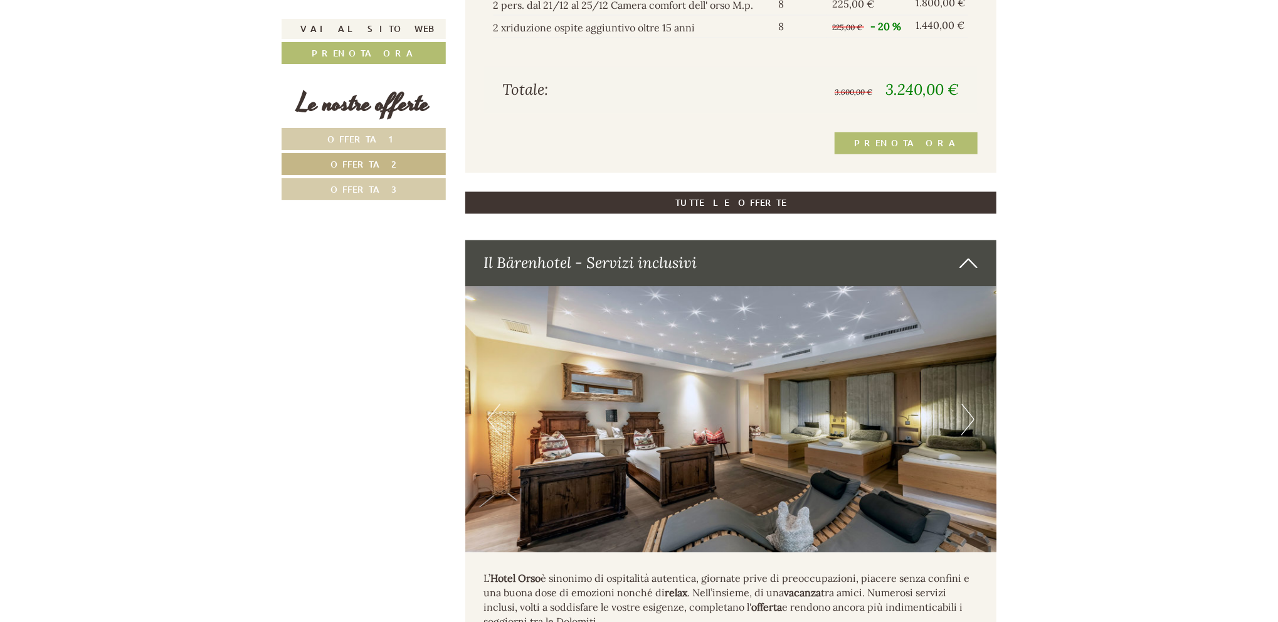
click at [964, 432] on button "Next" at bounding box center [968, 419] width 13 height 31
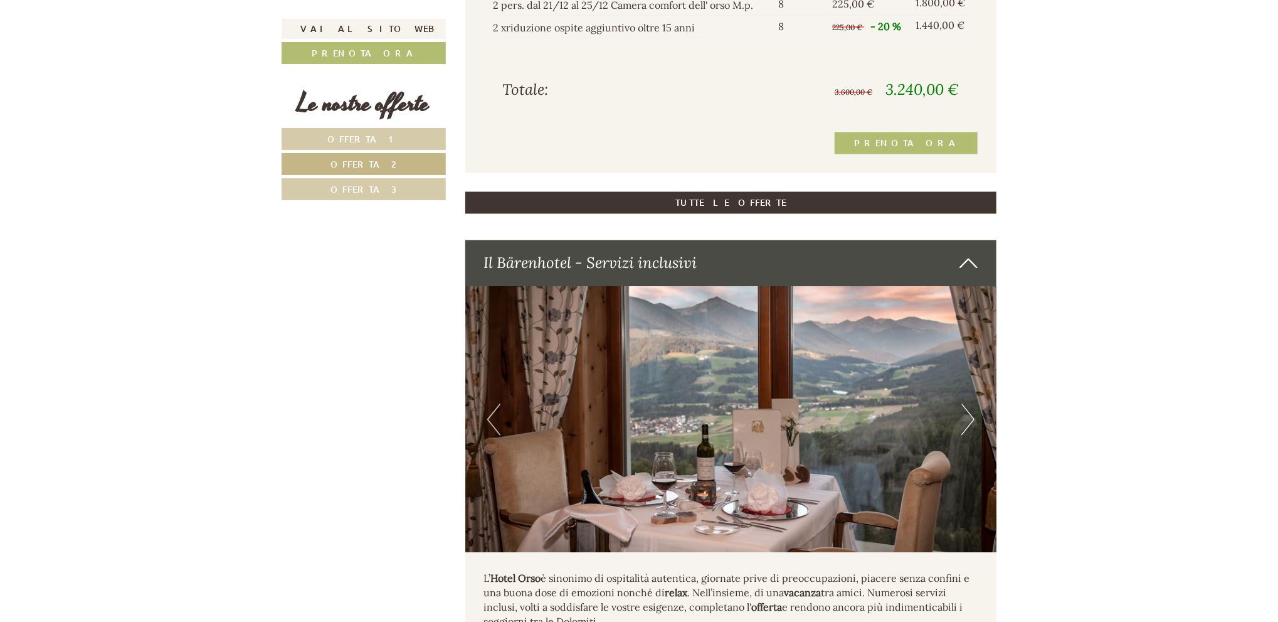
click at [482, 427] on img at bounding box center [731, 420] width 532 height 266
click at [511, 438] on img at bounding box center [731, 420] width 532 height 266
click at [494, 434] on button "Previous" at bounding box center [493, 419] width 13 height 31
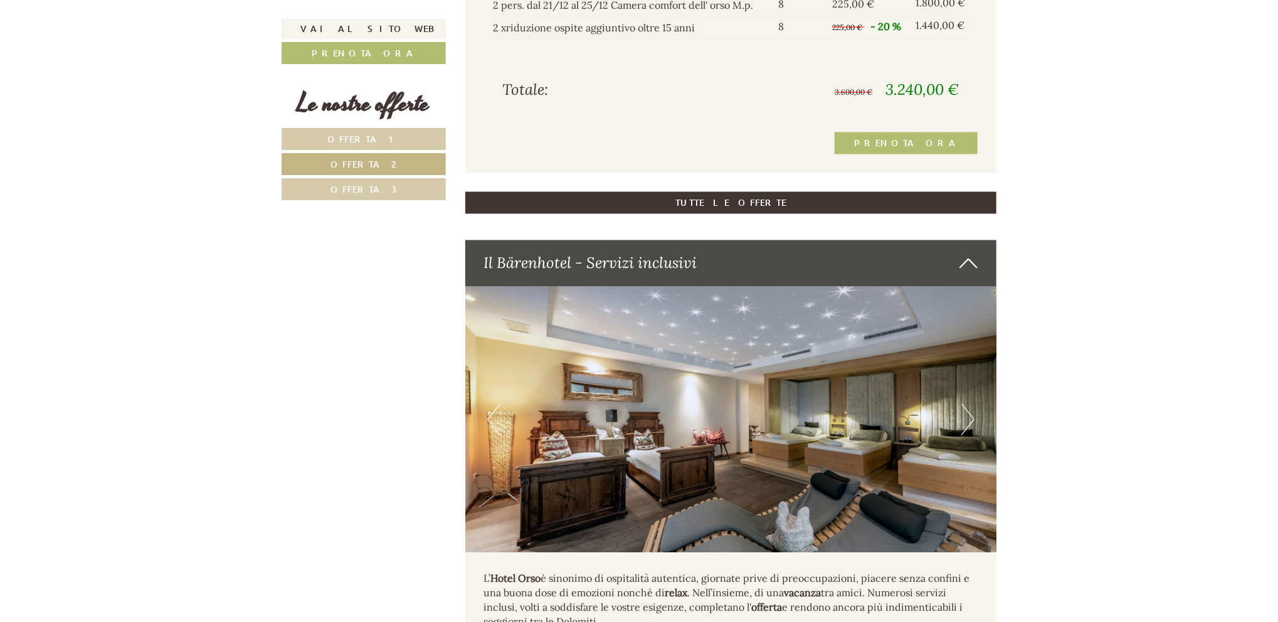
click at [967, 427] on button "Next" at bounding box center [968, 419] width 13 height 31
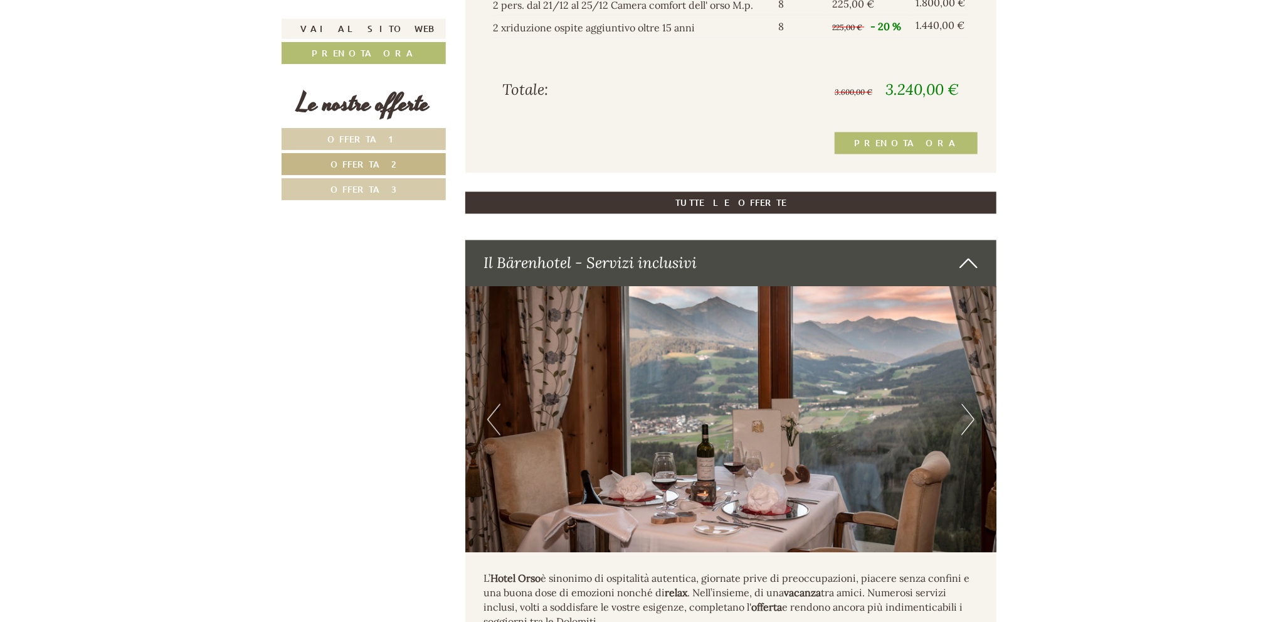
click at [967, 427] on button "Next" at bounding box center [968, 419] width 13 height 31
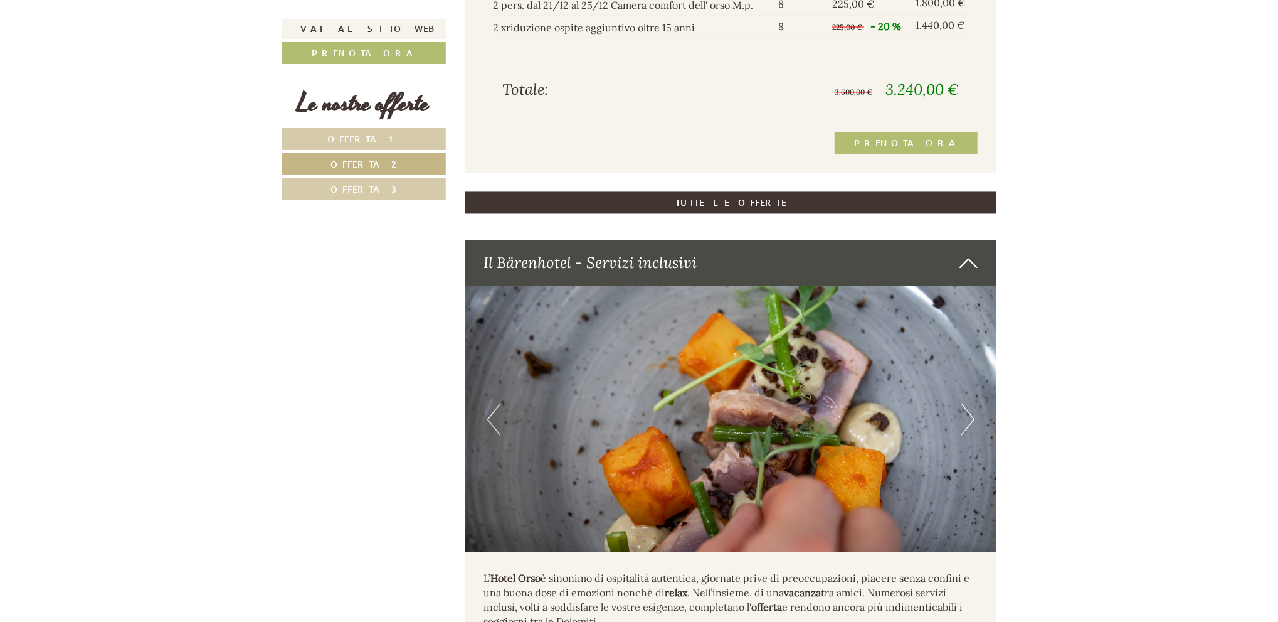
click at [967, 427] on button "Next" at bounding box center [968, 419] width 13 height 31
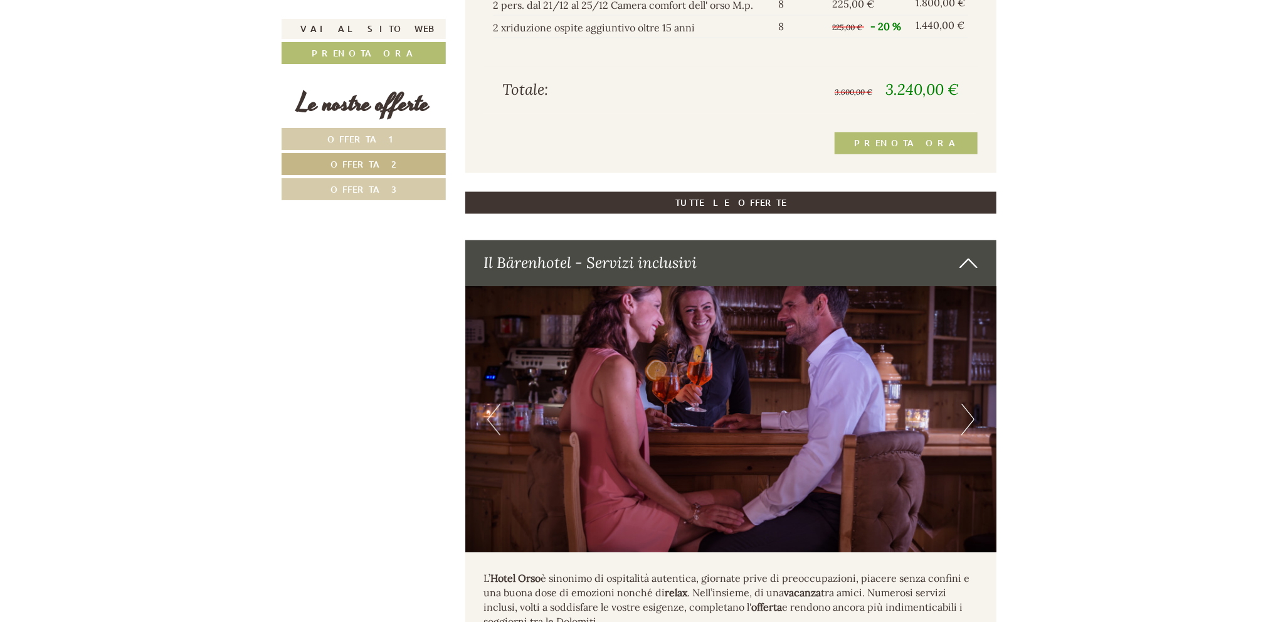
click at [967, 427] on button "Next" at bounding box center [968, 419] width 13 height 31
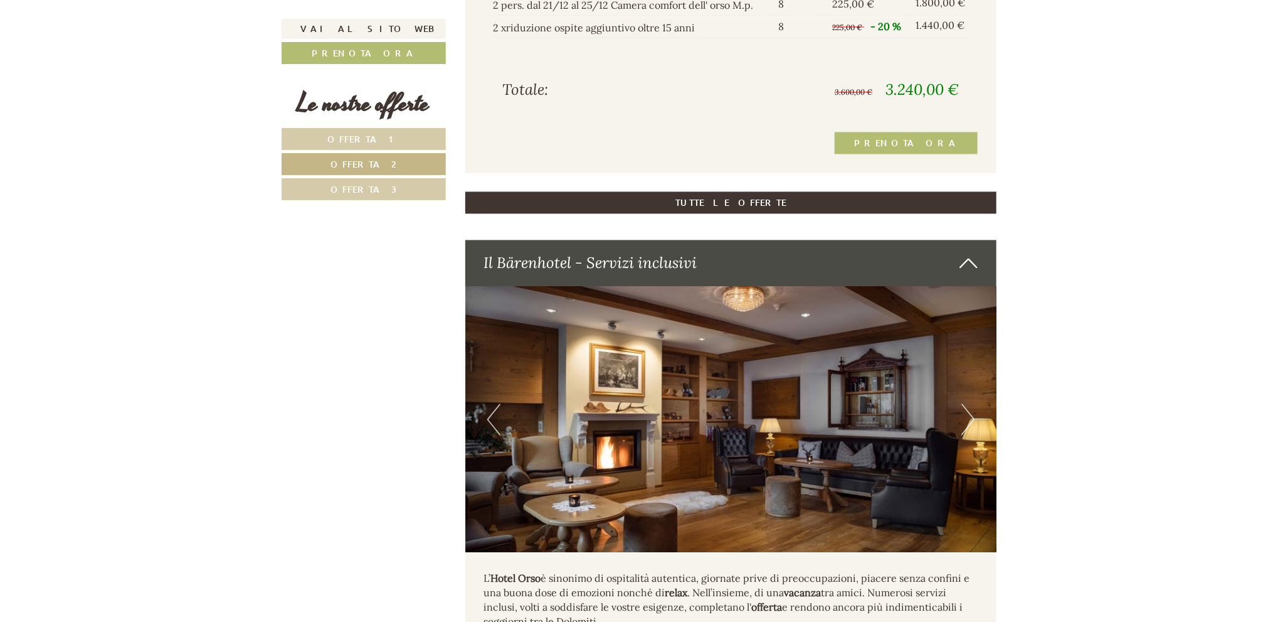
click at [967, 427] on button "Next" at bounding box center [968, 419] width 13 height 31
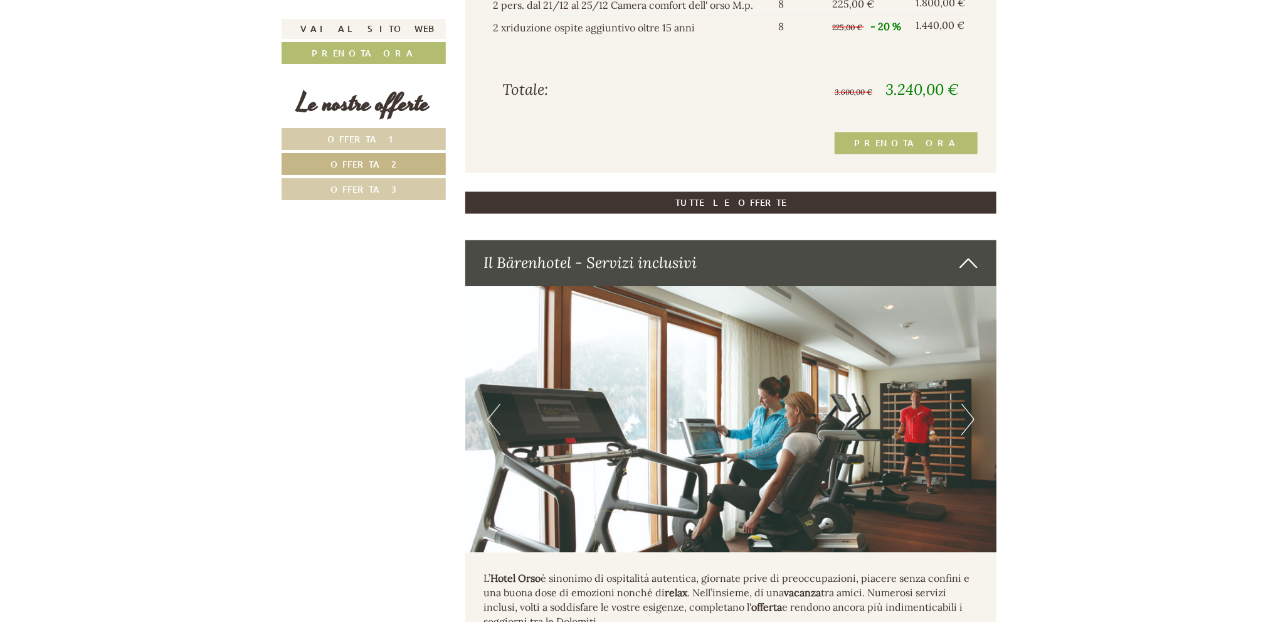
click at [967, 427] on button "Next" at bounding box center [968, 419] width 13 height 31
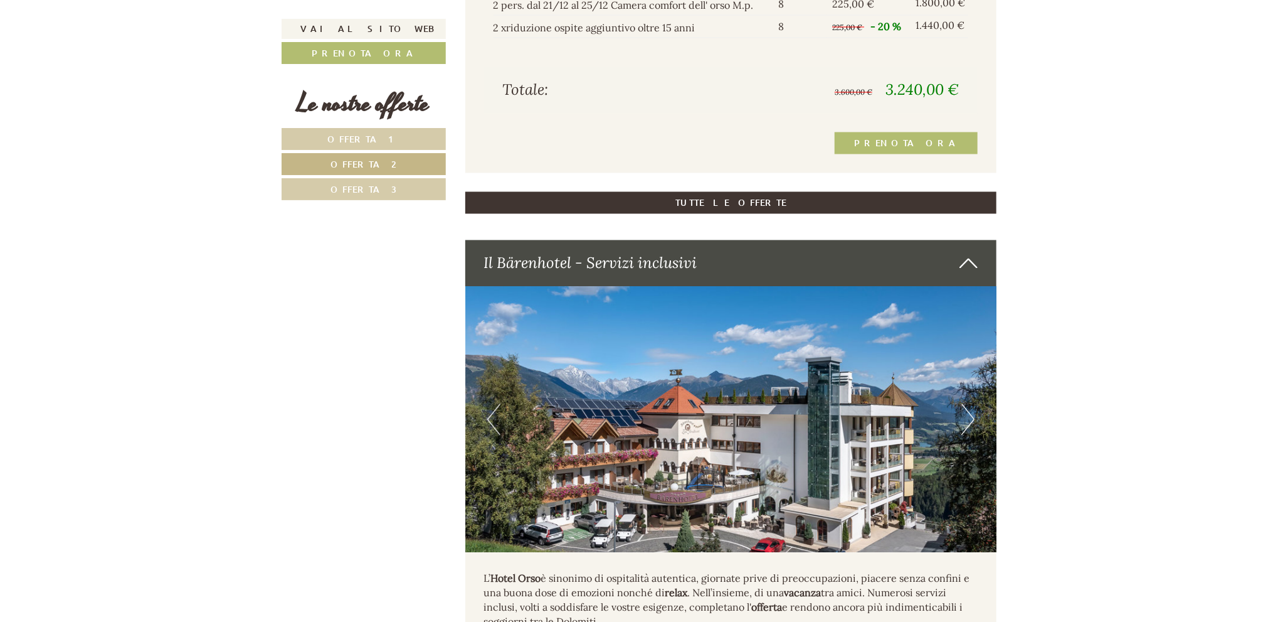
click at [967, 427] on button "Next" at bounding box center [968, 419] width 13 height 31
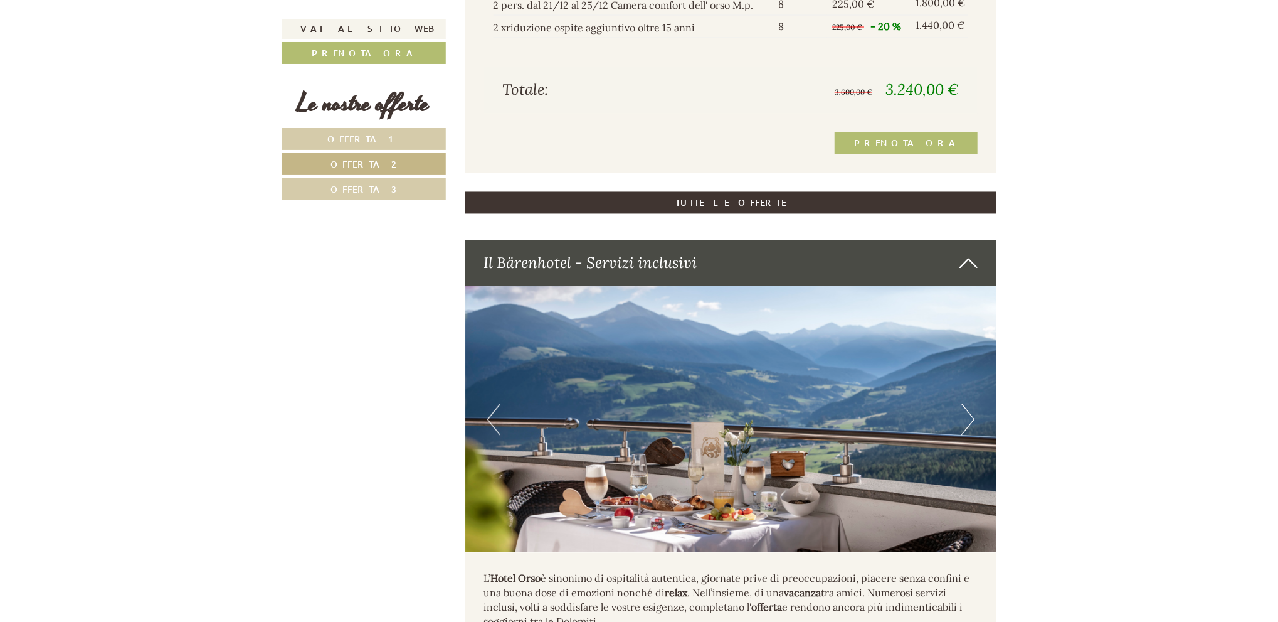
click at [967, 427] on button "Next" at bounding box center [968, 419] width 13 height 31
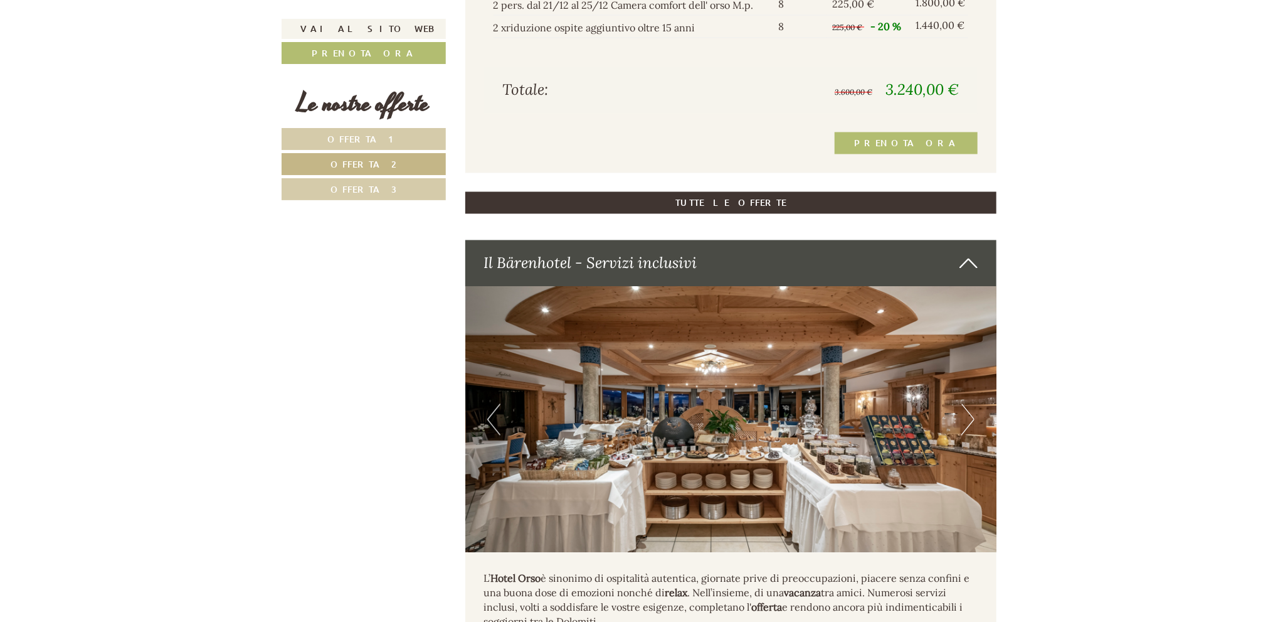
click at [967, 427] on button "Next" at bounding box center [968, 419] width 13 height 31
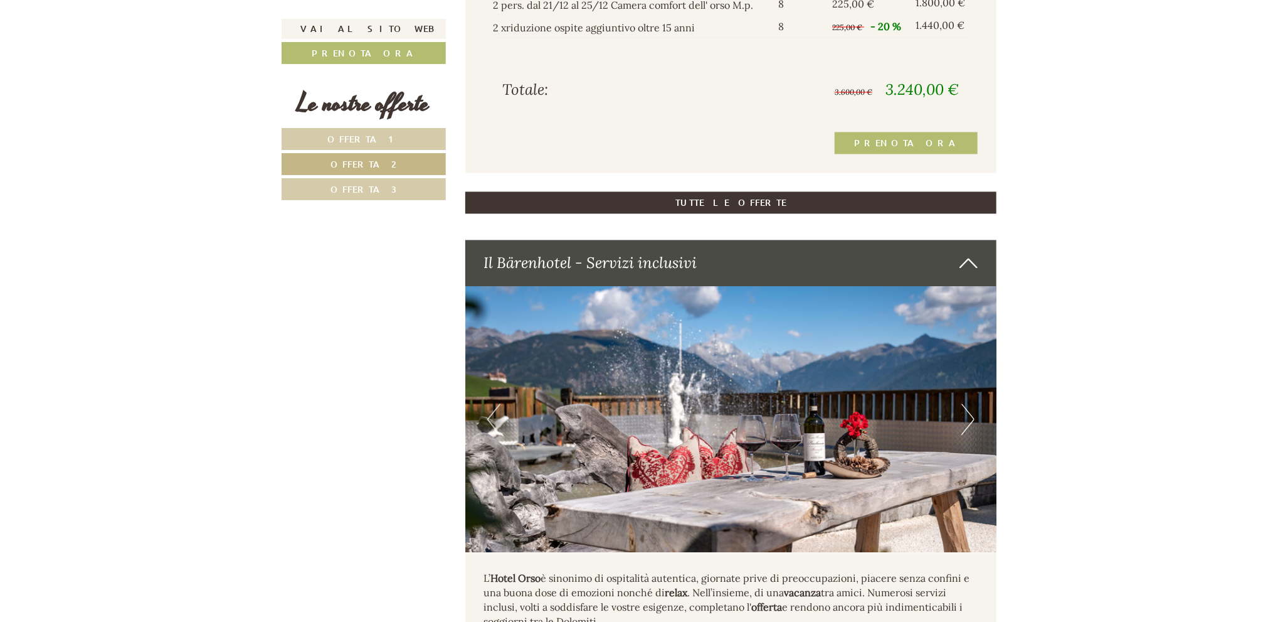
click at [967, 427] on button "Next" at bounding box center [968, 419] width 13 height 31
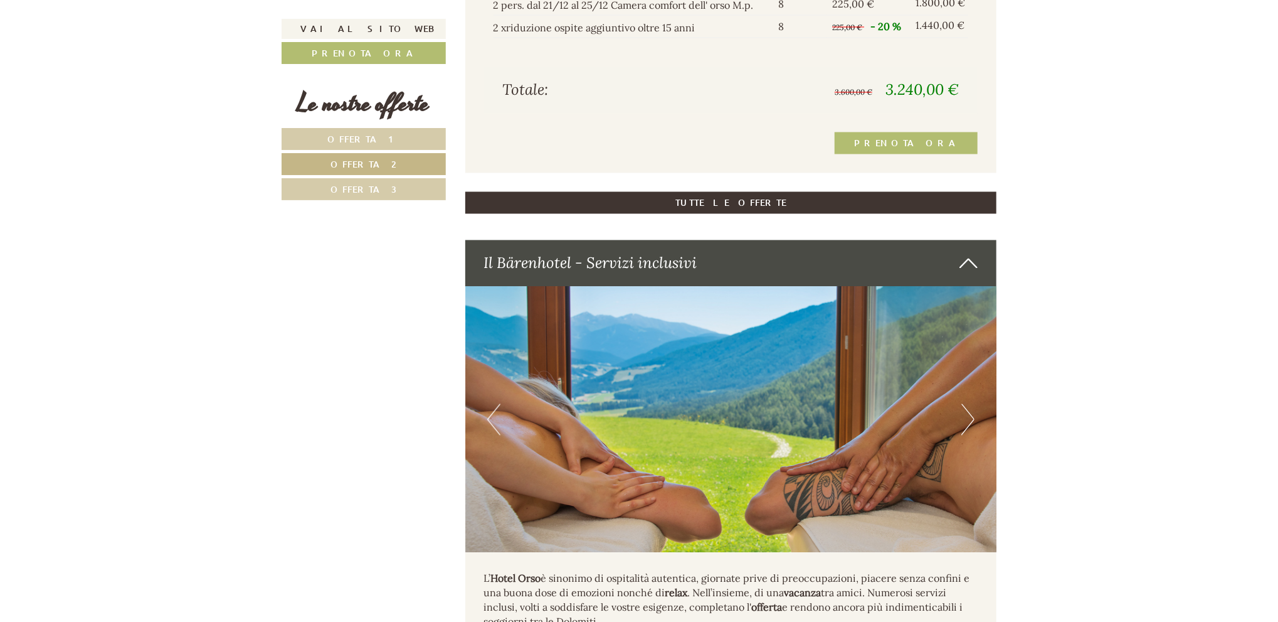
click at [967, 427] on button "Next" at bounding box center [968, 419] width 13 height 31
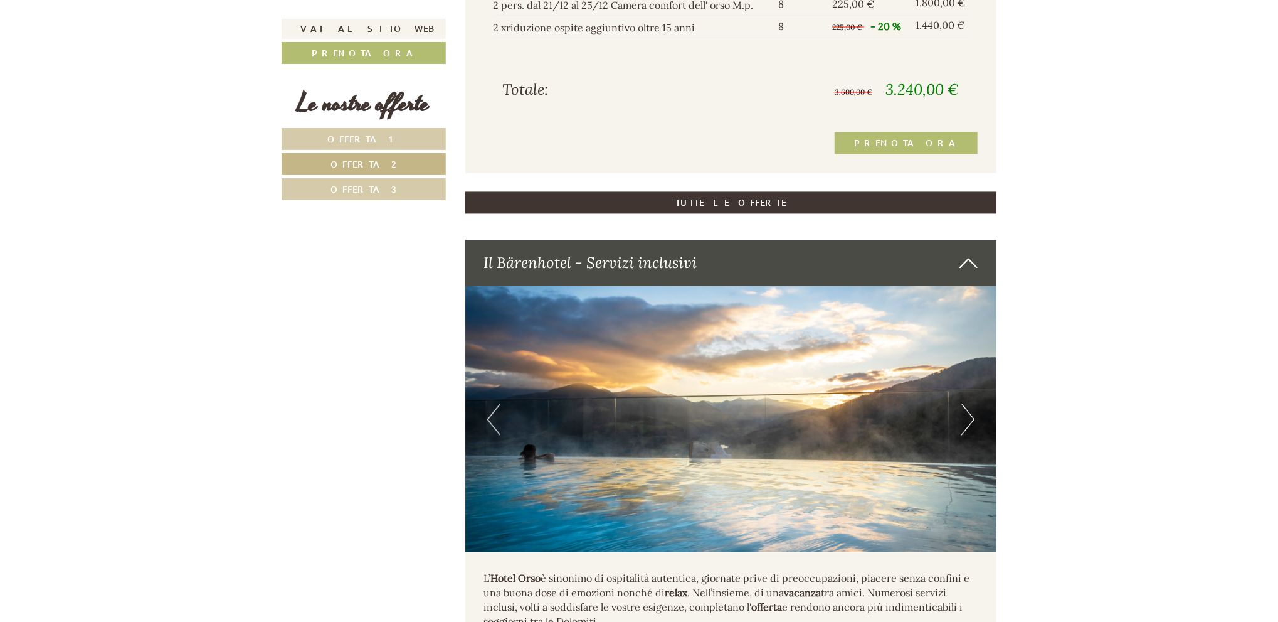
click at [501, 429] on img at bounding box center [731, 420] width 532 height 266
click at [491, 431] on button "Previous" at bounding box center [493, 419] width 13 height 31
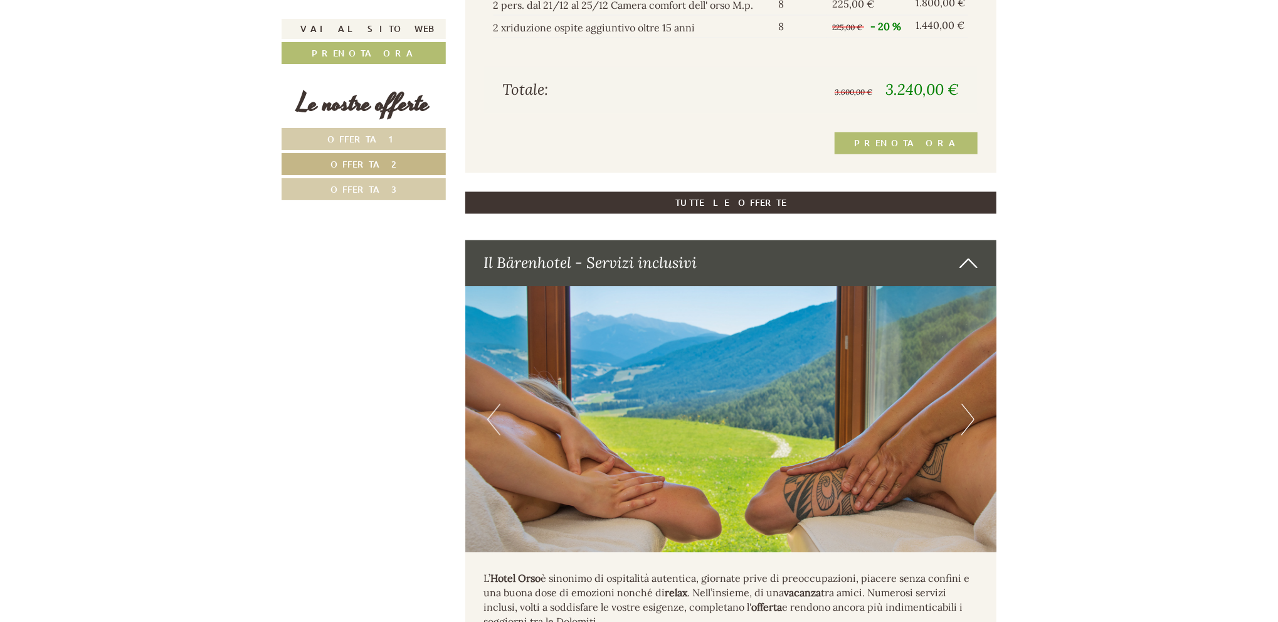
click at [964, 435] on button "Next" at bounding box center [968, 419] width 13 height 31
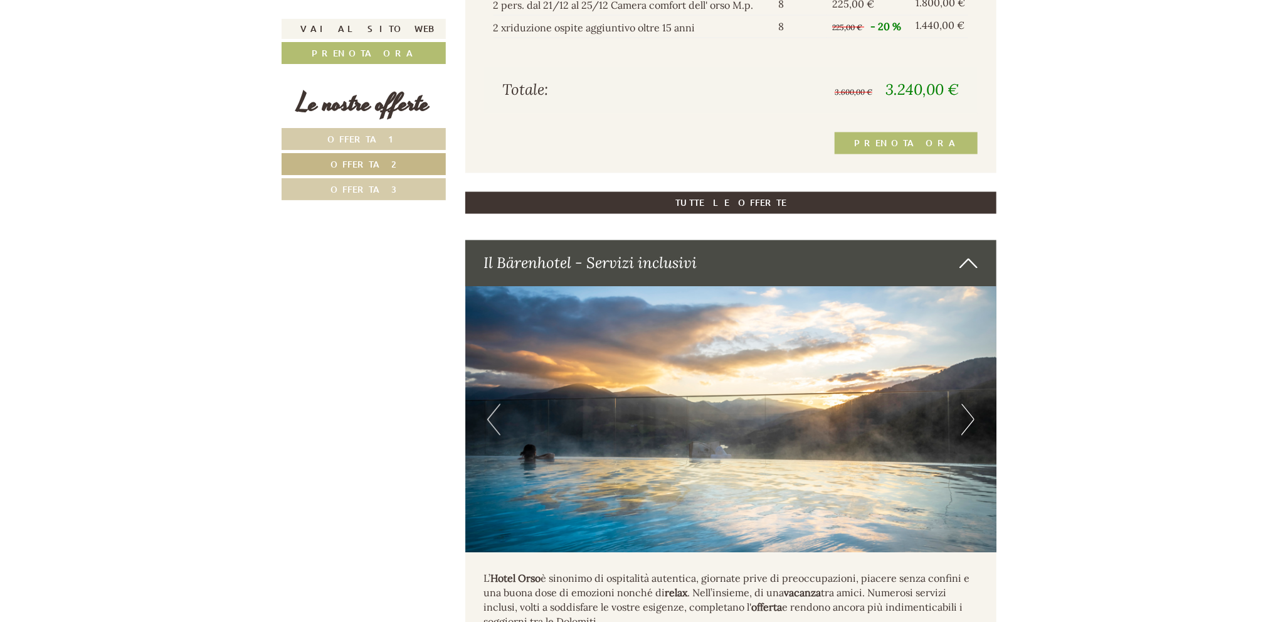
click at [964, 435] on button "Next" at bounding box center [968, 419] width 13 height 31
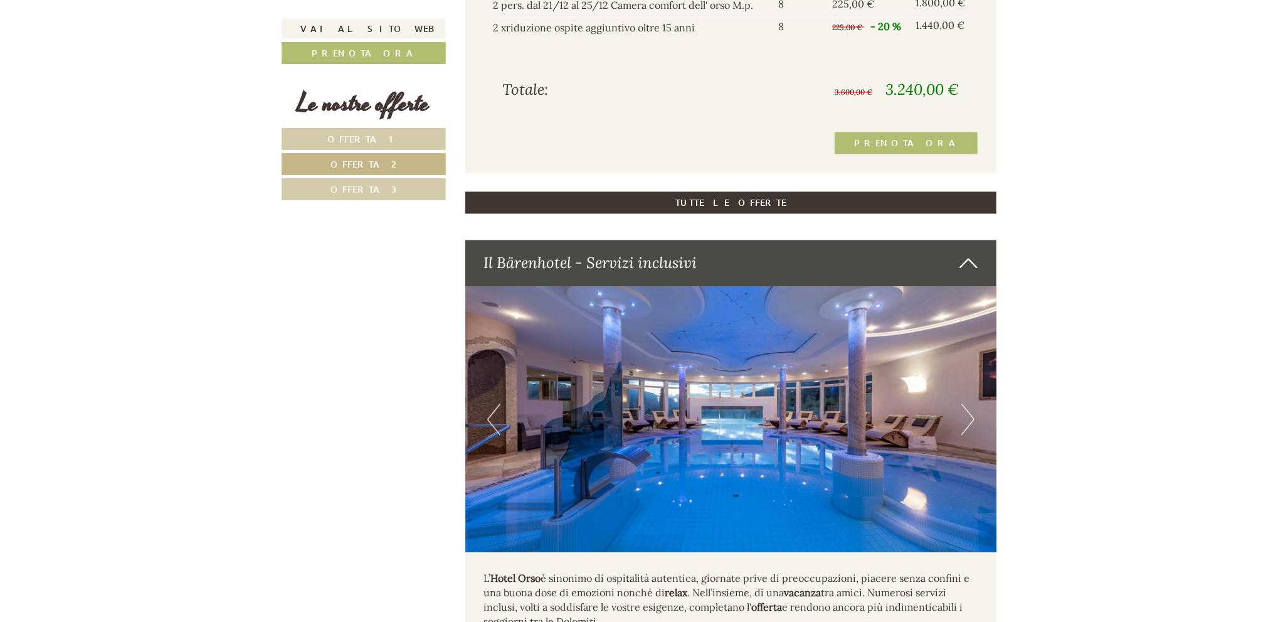
click at [964, 435] on button "Next" at bounding box center [968, 419] width 13 height 31
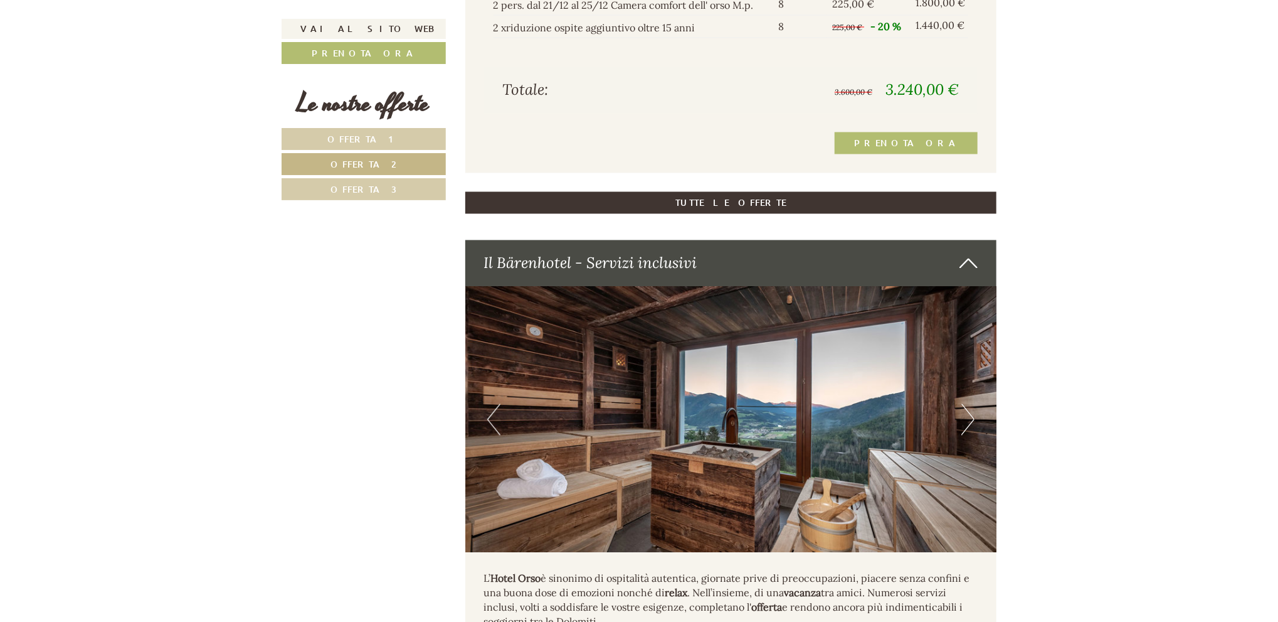
click at [369, 184] on span "Offerta 3" at bounding box center [364, 189] width 66 height 12
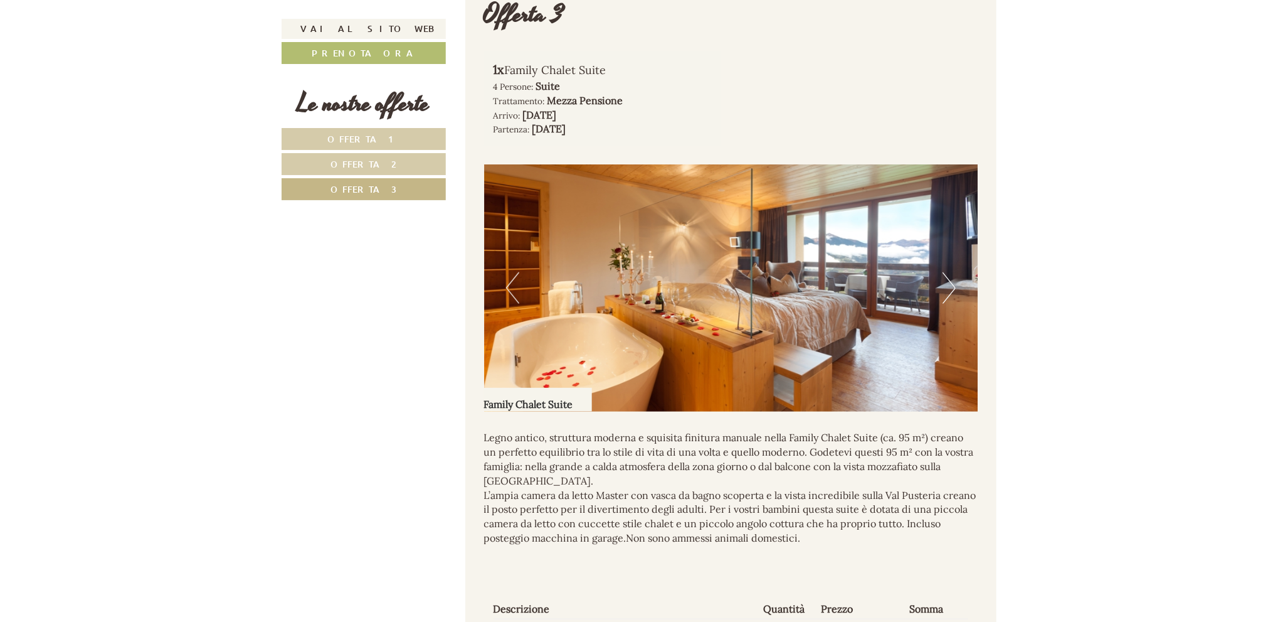
scroll to position [926, 0]
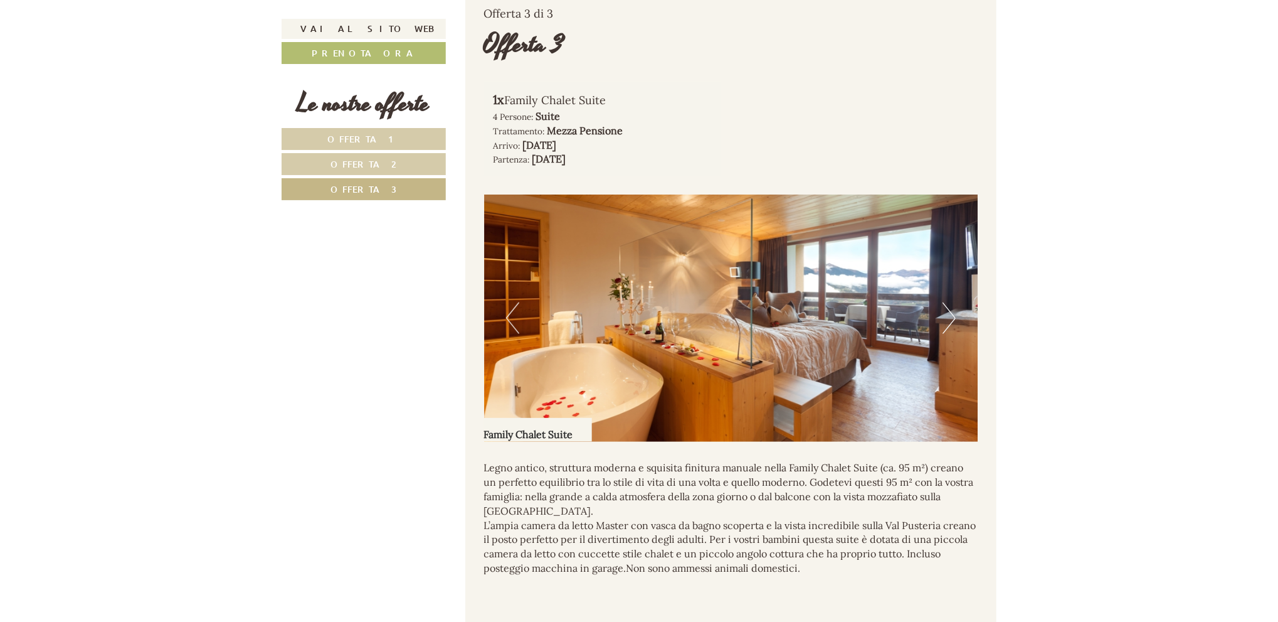
click at [388, 141] on span "Offerta 1" at bounding box center [364, 139] width 72 height 12
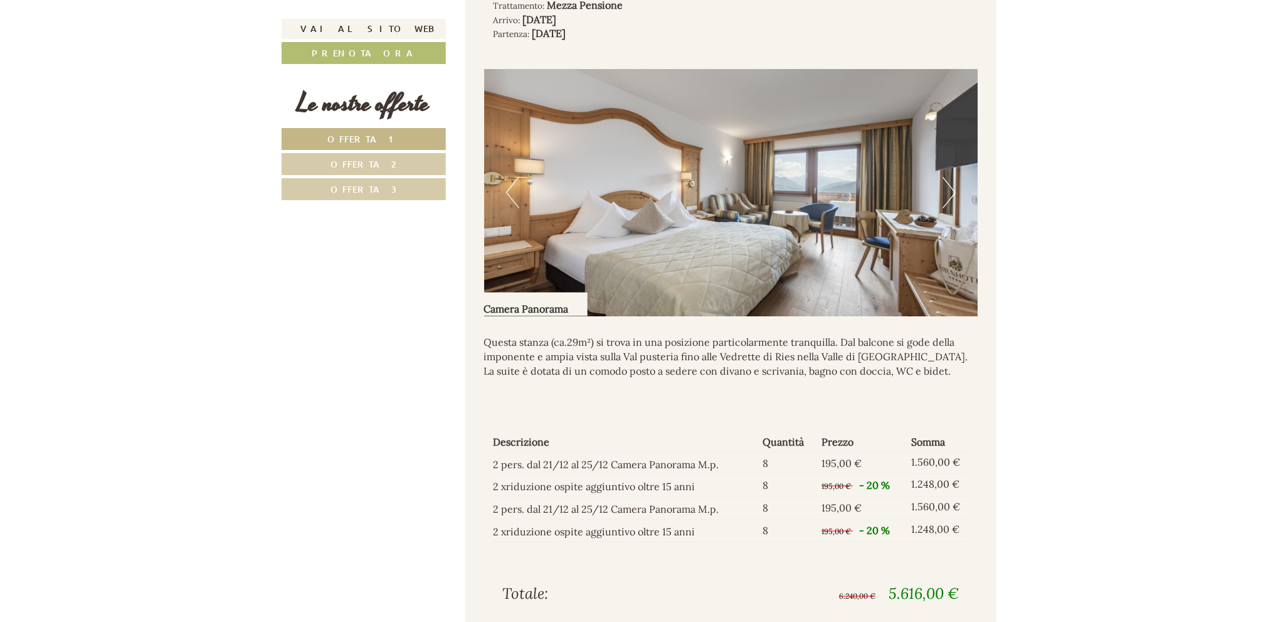
scroll to position [1114, 0]
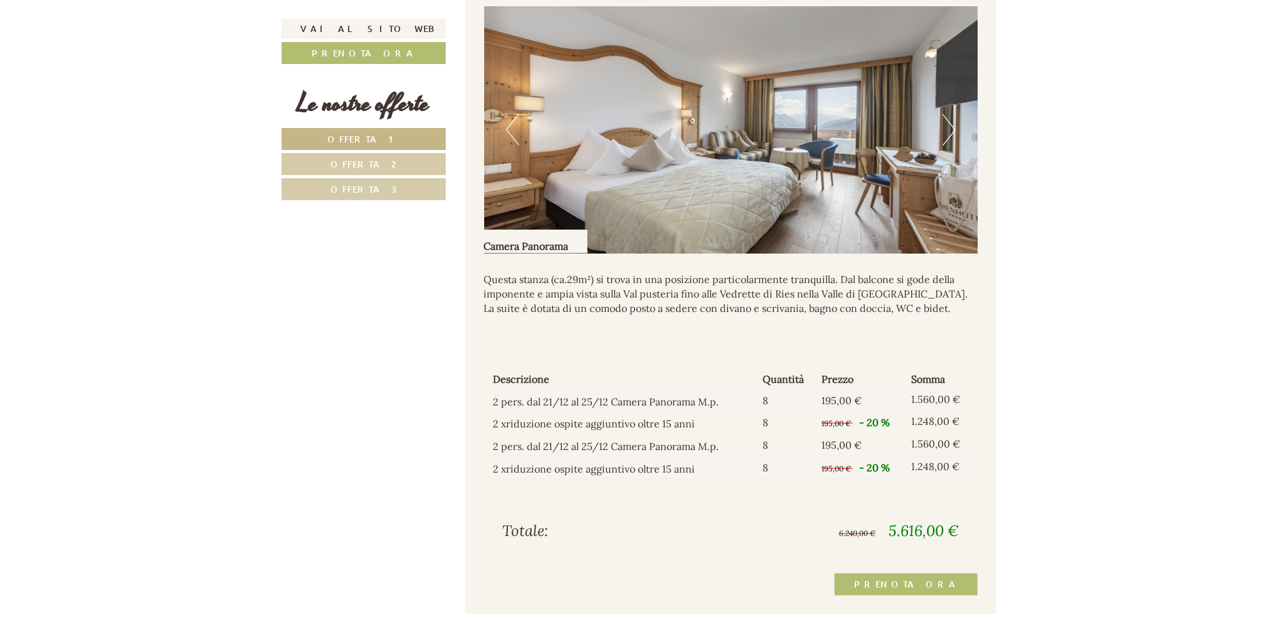
click at [402, 169] on link "Offerta 2" at bounding box center [364, 164] width 164 height 22
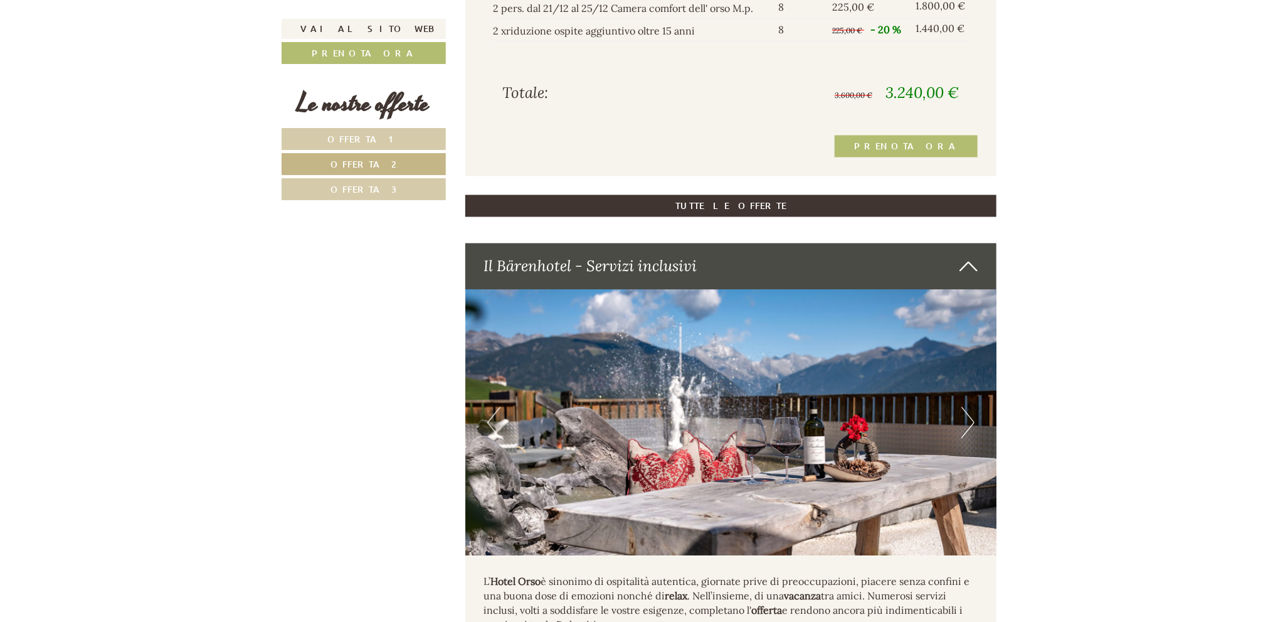
scroll to position [1553, 0]
